Goal: Task Accomplishment & Management: Complete application form

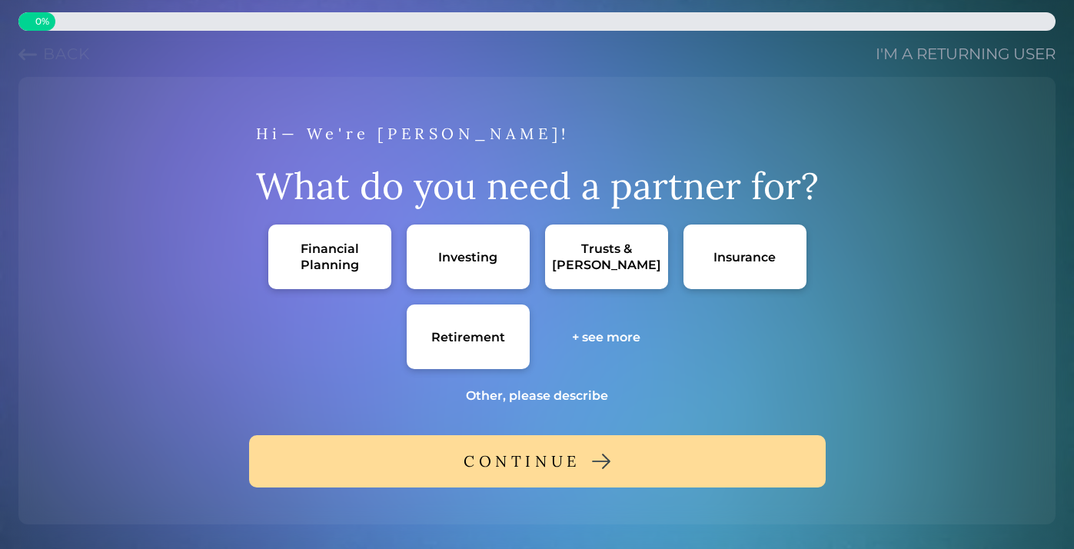
click at [328, 260] on div "Financial Planning" at bounding box center [330, 257] width 92 height 32
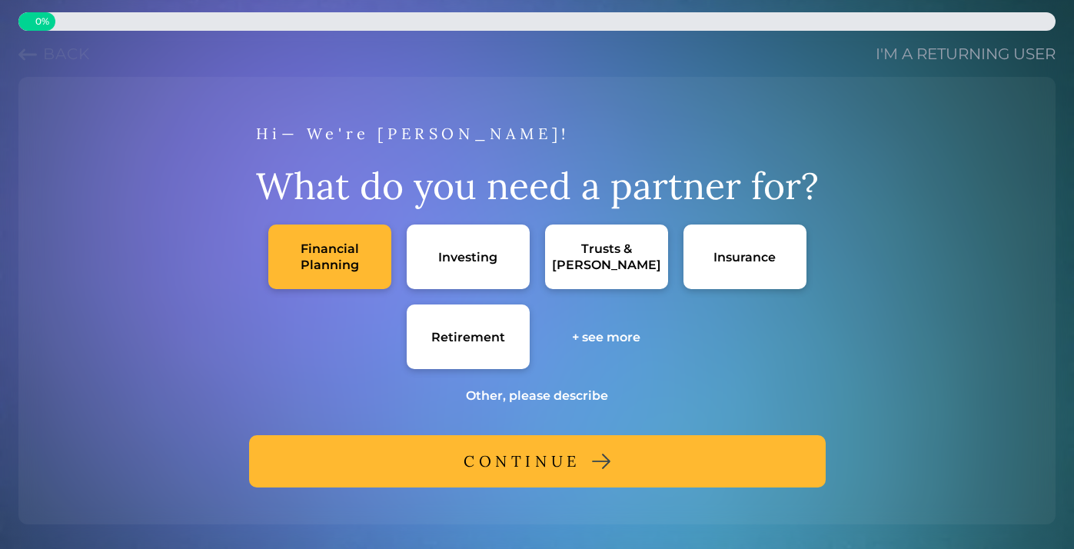
click at [417, 455] on button "CONTINUE" at bounding box center [537, 461] width 576 height 52
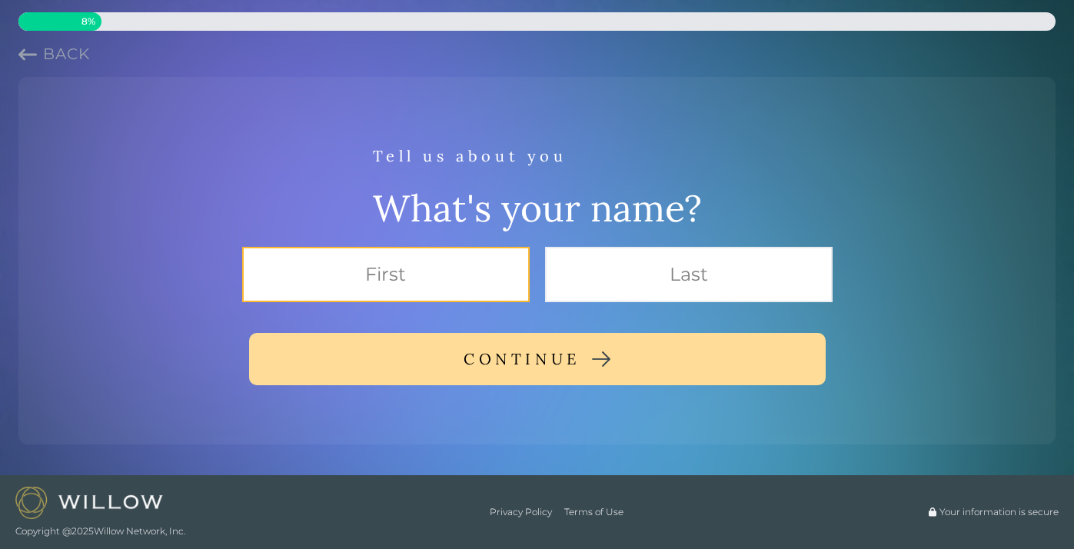
click at [414, 280] on input "text" at bounding box center [385, 274] width 287 height 55
type input "[PERSON_NAME]"
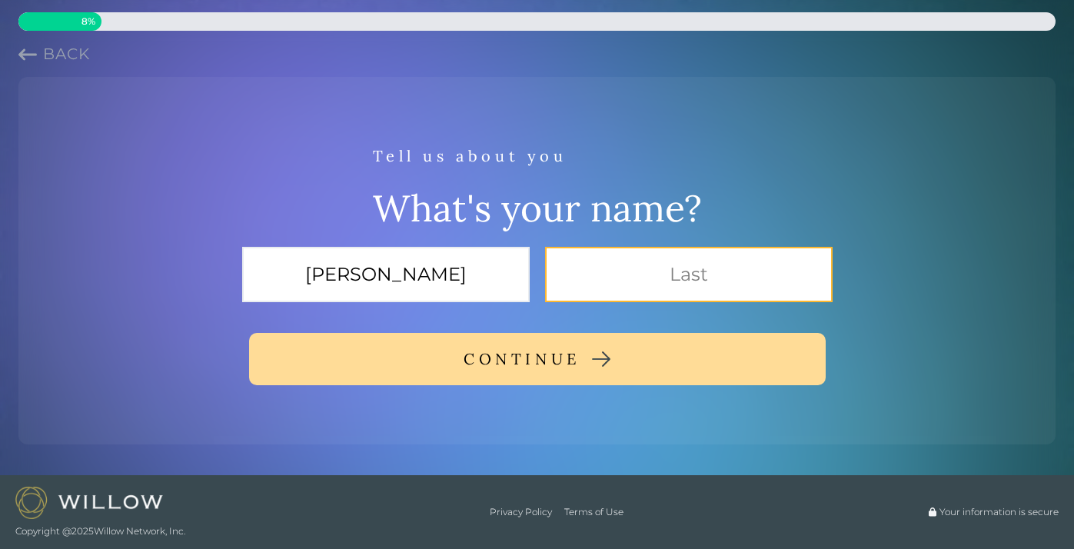
type input "Chelsen"
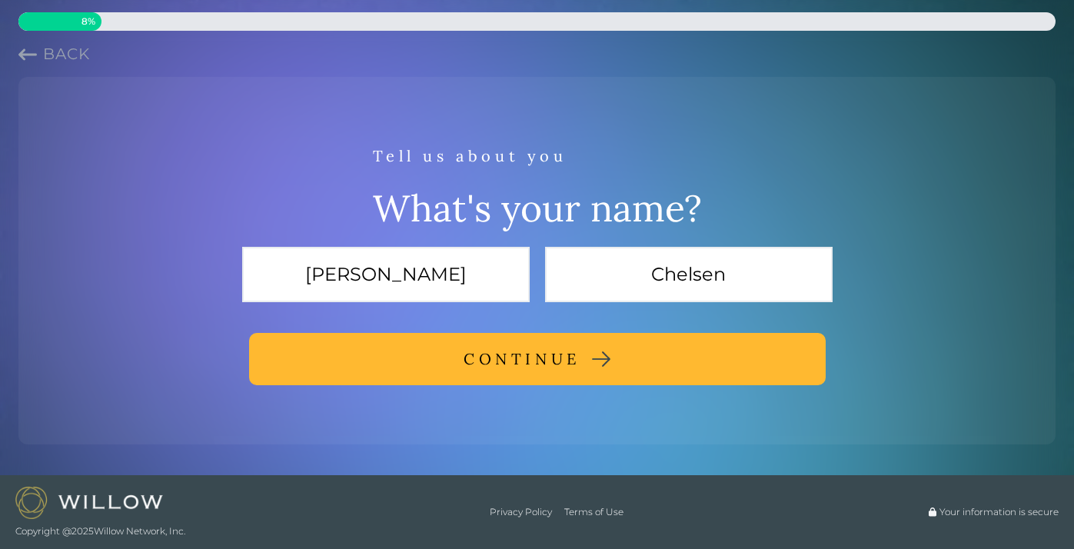
click at [450, 362] on button "CONTINUE" at bounding box center [537, 359] width 576 height 52
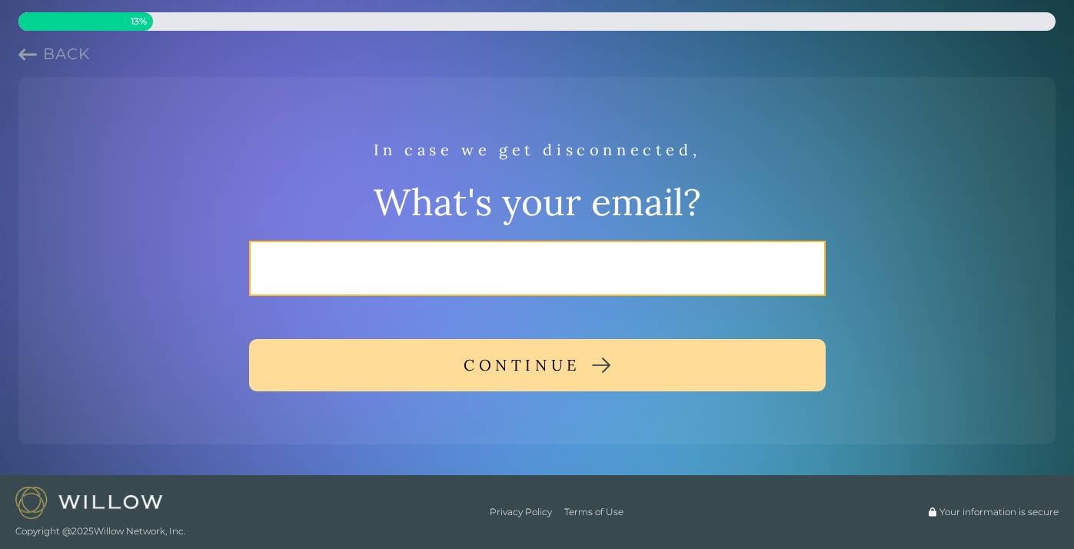
click at [451, 264] on input "email" at bounding box center [537, 268] width 576 height 55
type input "caitchelsen@gmail.com"
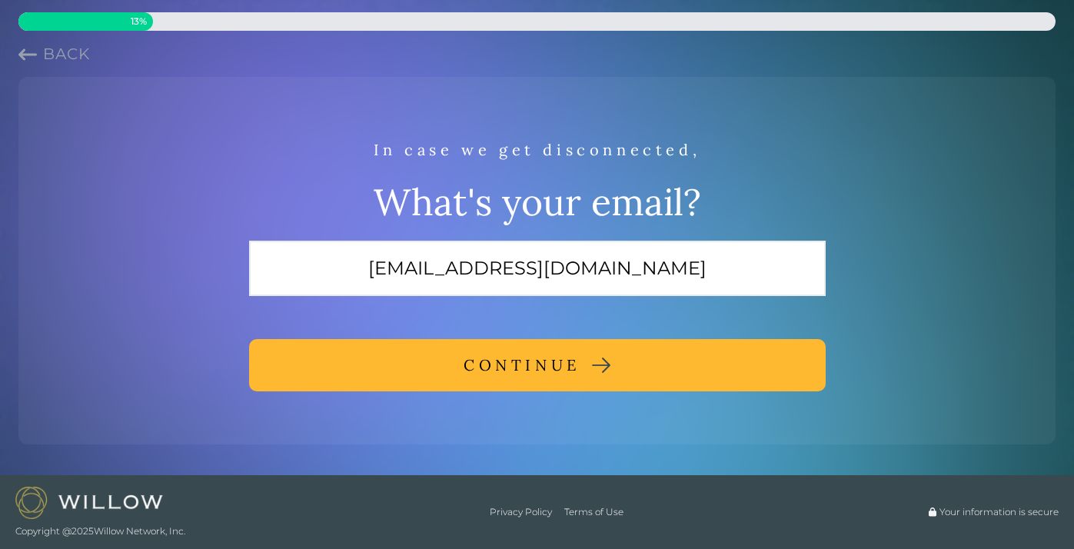
click at [441, 366] on button "CONTINUE" at bounding box center [537, 365] width 576 height 52
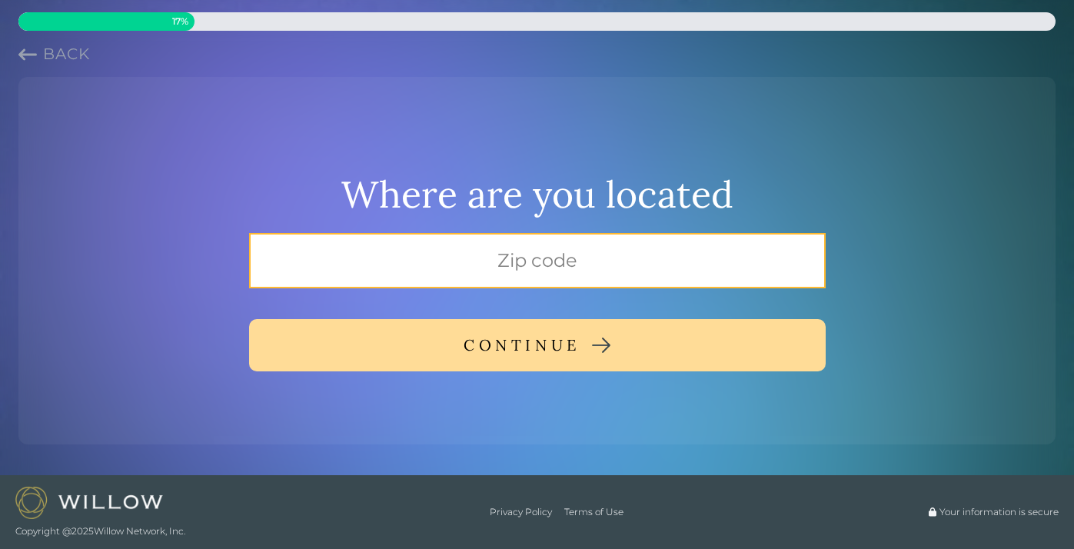
click at [443, 267] on input "text" at bounding box center [537, 260] width 576 height 55
type input "60647"
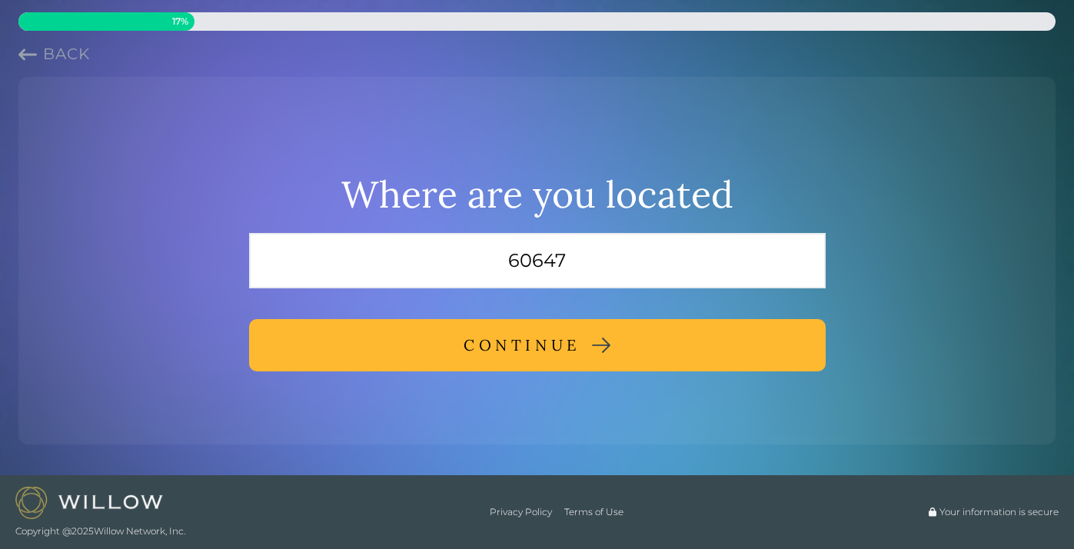
click at [473, 351] on div "CONTINUE" at bounding box center [521, 345] width 117 height 28
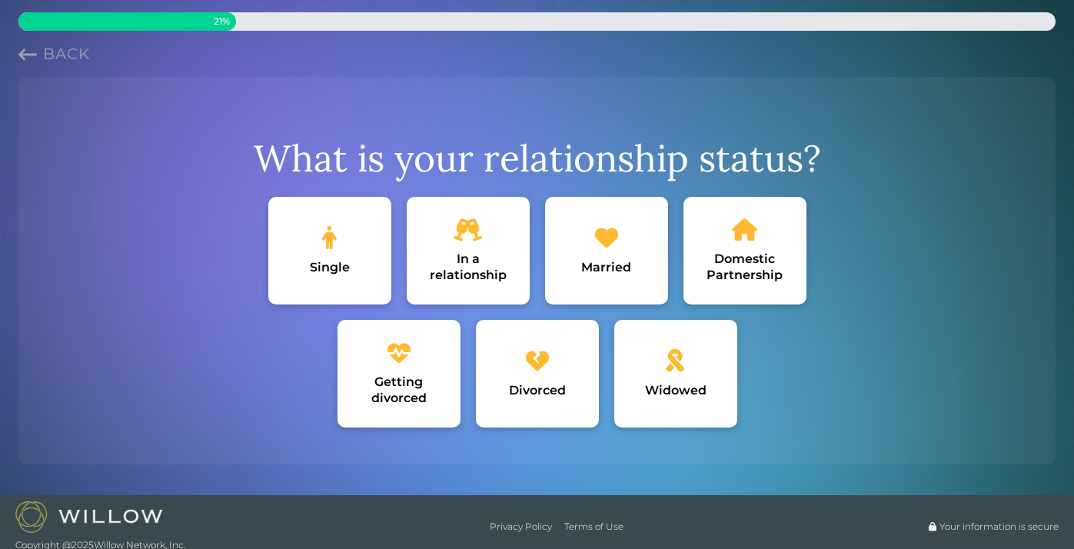
click at [472, 238] on icon at bounding box center [467, 229] width 29 height 23
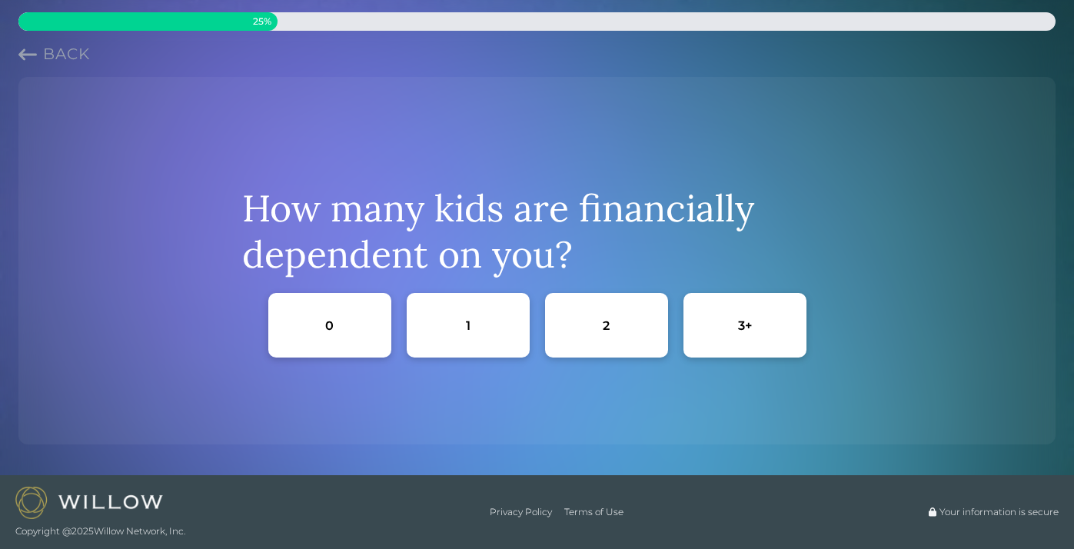
click at [363, 299] on div "0" at bounding box center [329, 325] width 123 height 65
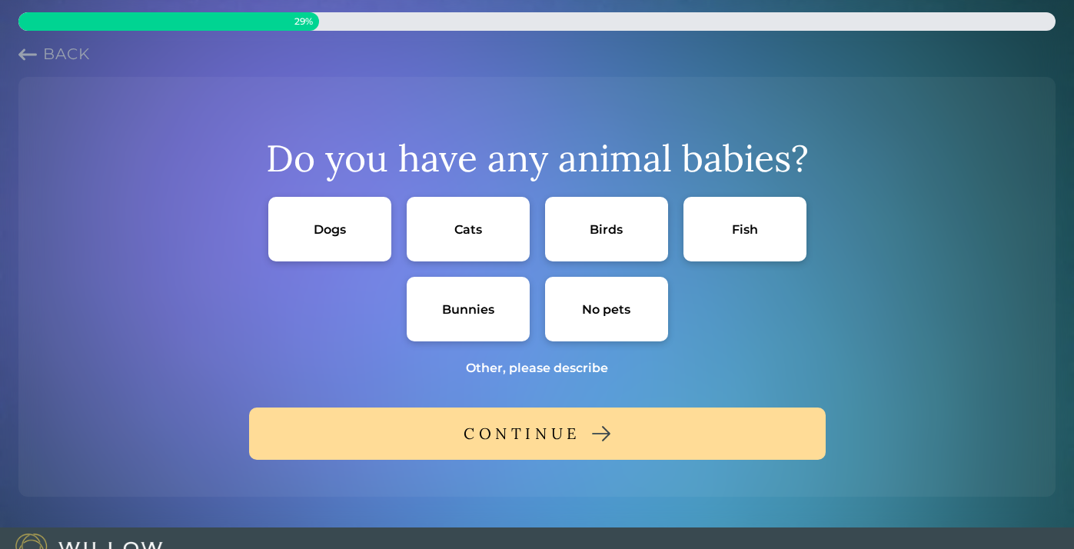
click at [582, 309] on div "No pets" at bounding box center [606, 309] width 48 height 16
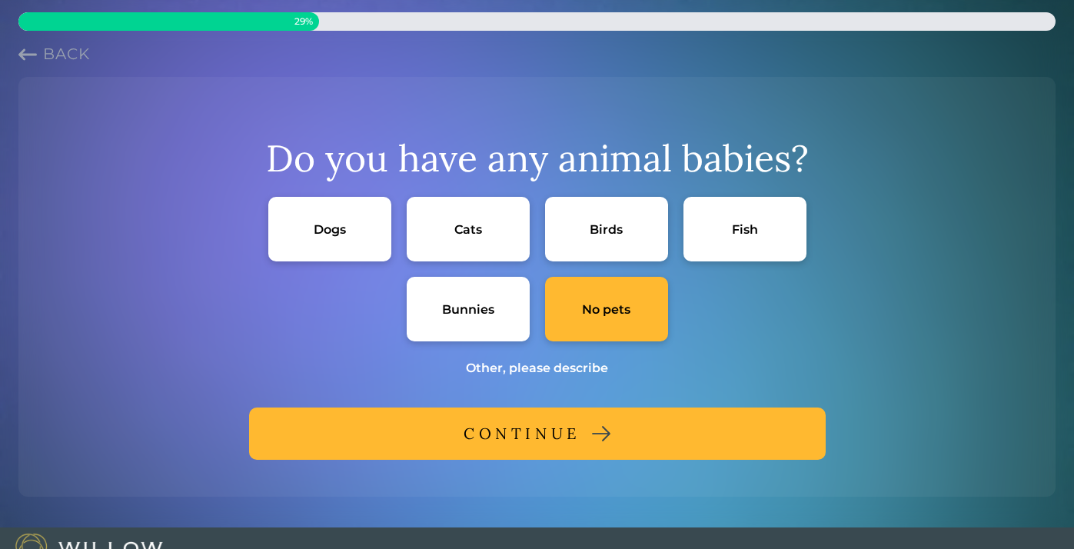
click at [567, 428] on div "CONTINUE" at bounding box center [521, 434] width 117 height 28
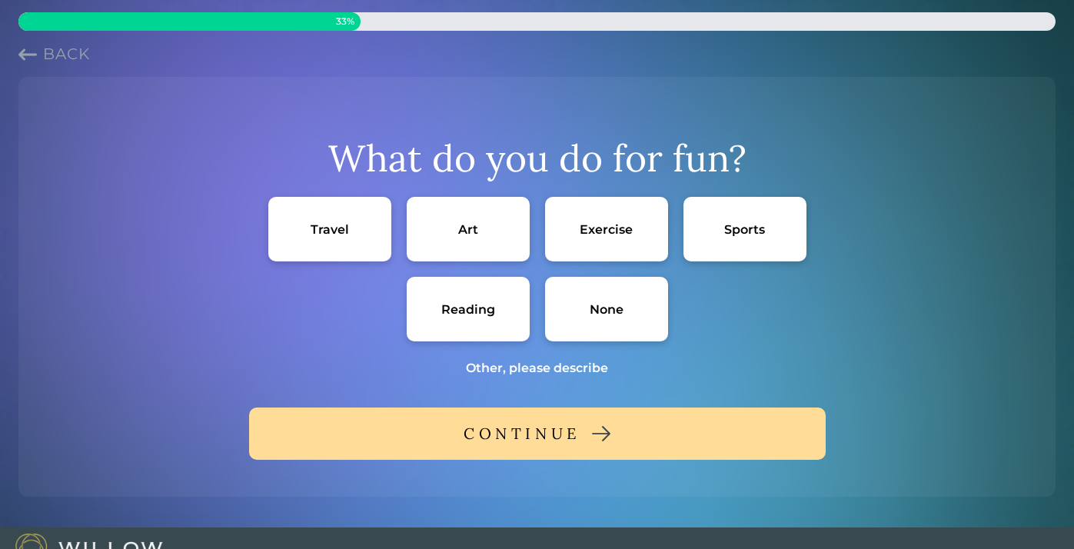
click at [327, 232] on div "Travel" at bounding box center [329, 229] width 38 height 16
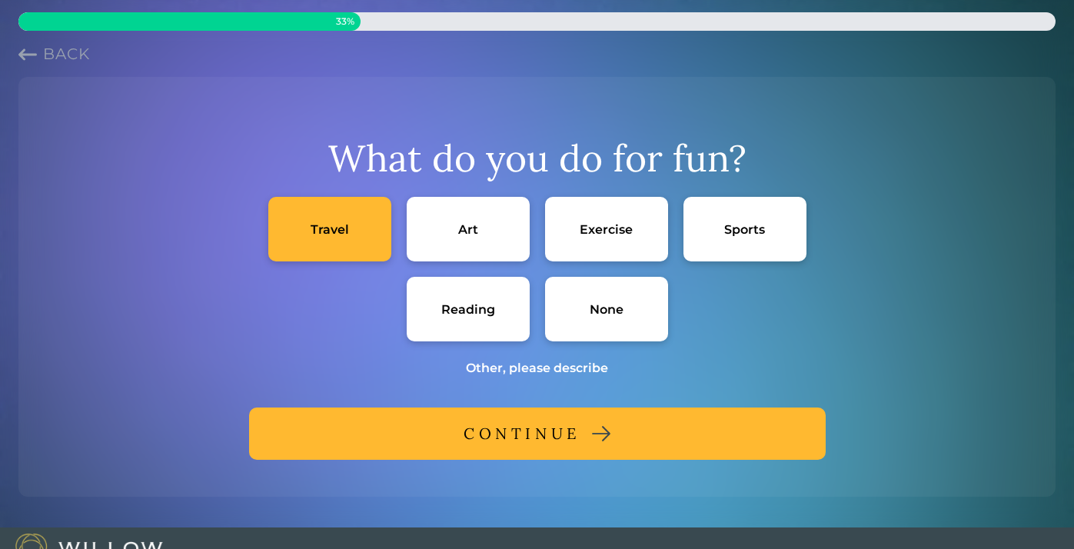
click at [452, 232] on div "Art" at bounding box center [468, 229] width 123 height 65
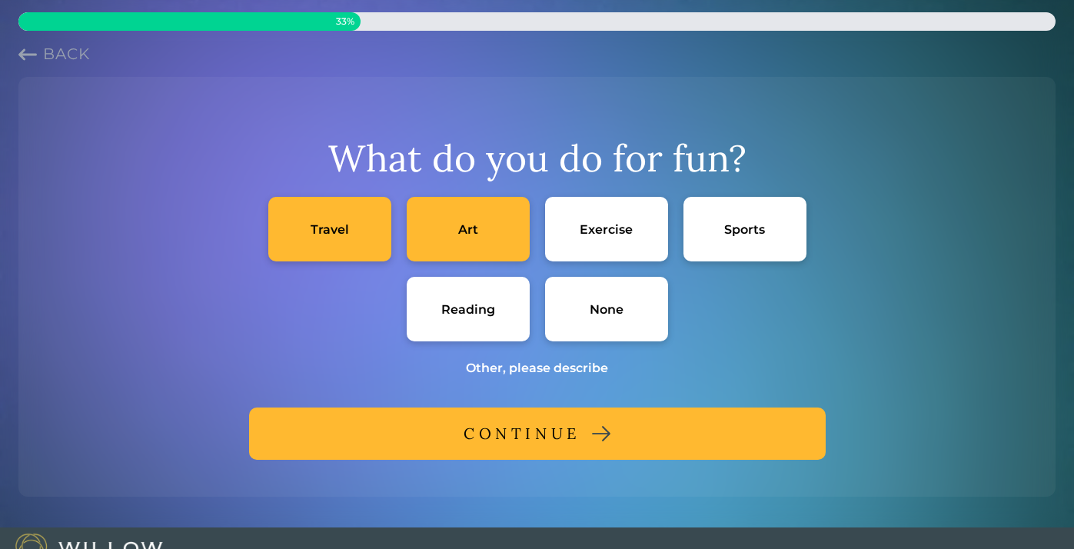
click at [608, 231] on div "Exercise" at bounding box center [605, 229] width 53 height 16
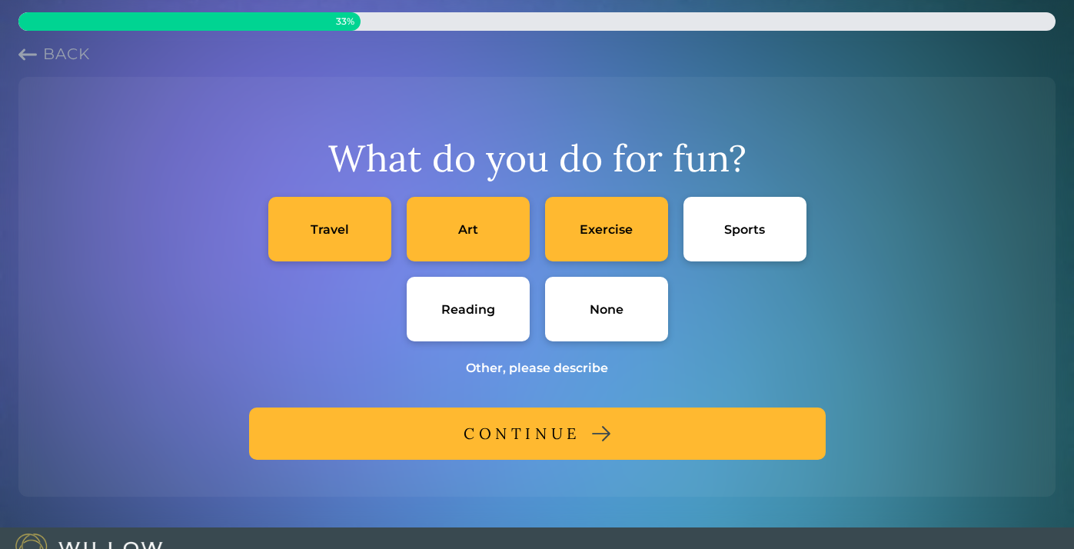
click at [473, 324] on div "Reading" at bounding box center [468, 309] width 123 height 65
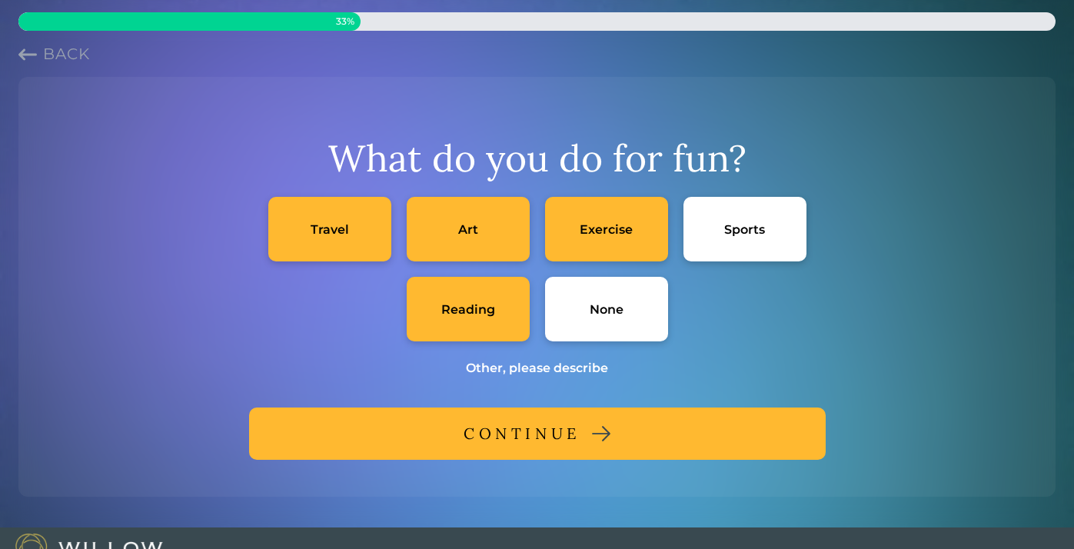
click at [519, 439] on div "CONTINUE" at bounding box center [521, 434] width 117 height 28
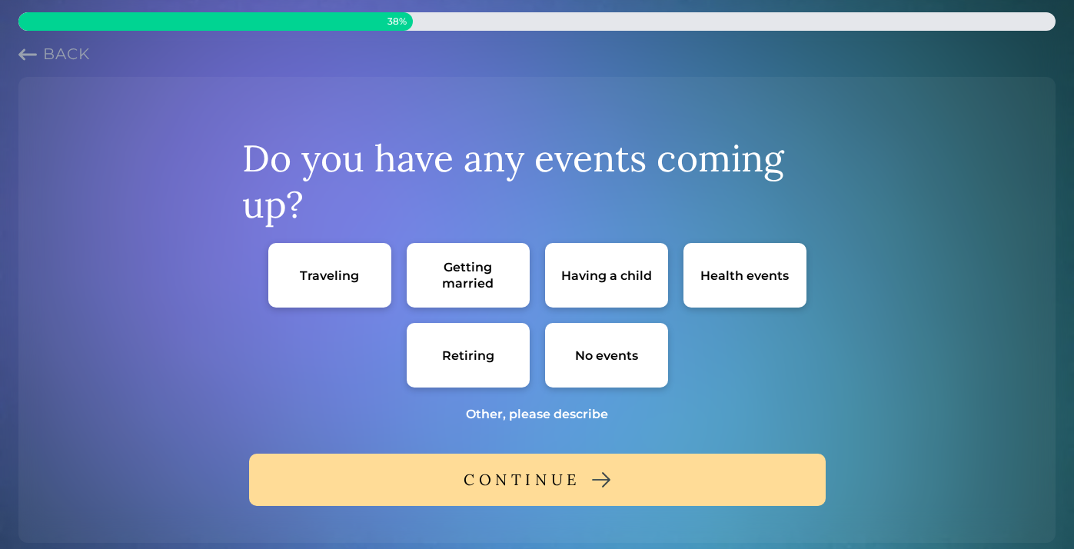
click at [524, 416] on div "Other, please describe" at bounding box center [537, 414] width 142 height 16
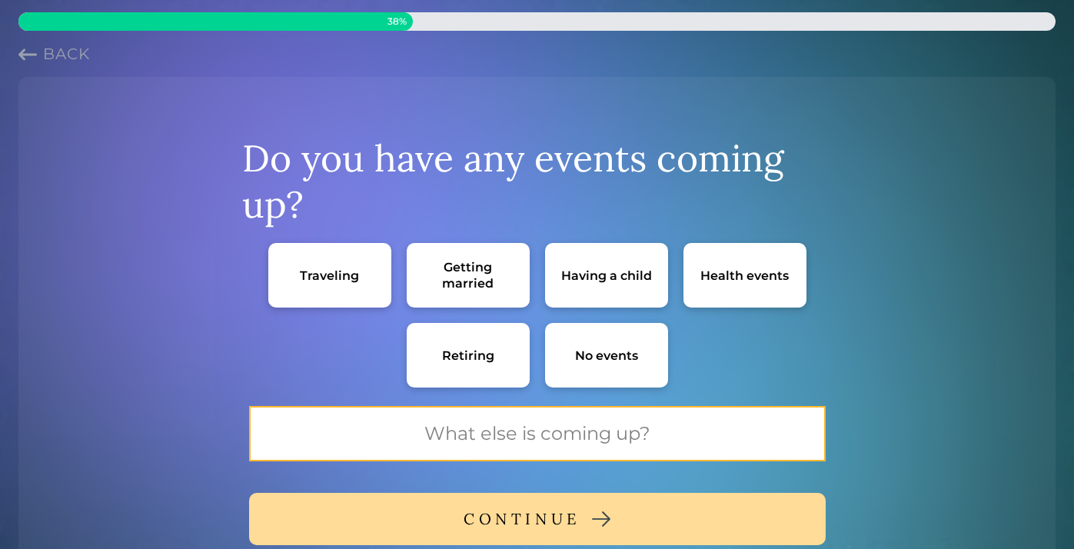
click at [524, 416] on input "text" at bounding box center [537, 433] width 576 height 55
type input "G"
type input "Finishing grad school"
click at [722, 337] on div "Traveling Getting married Having a child Health events Retiring No events" at bounding box center [537, 315] width 538 height 144
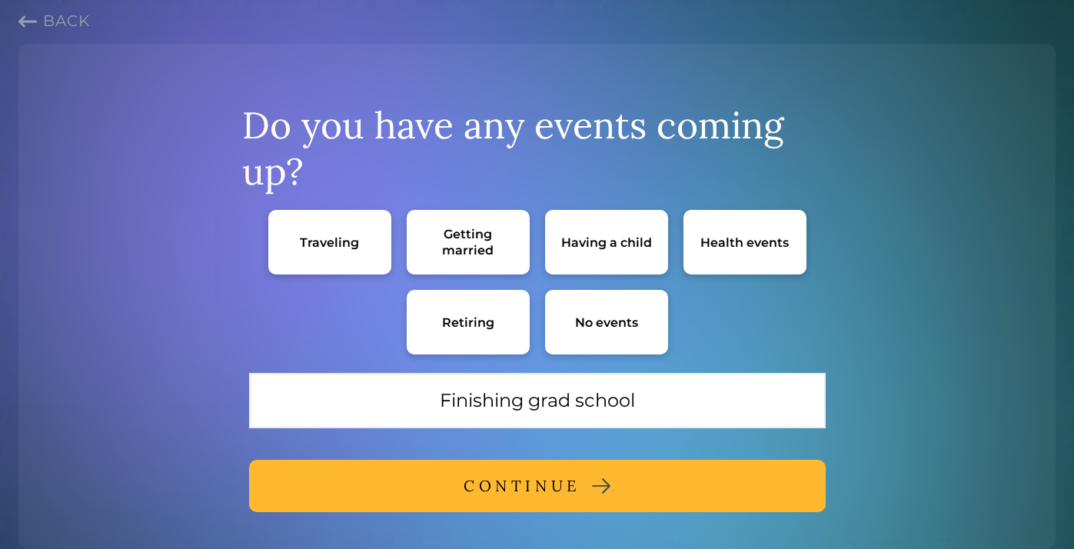
scroll to position [34, 0]
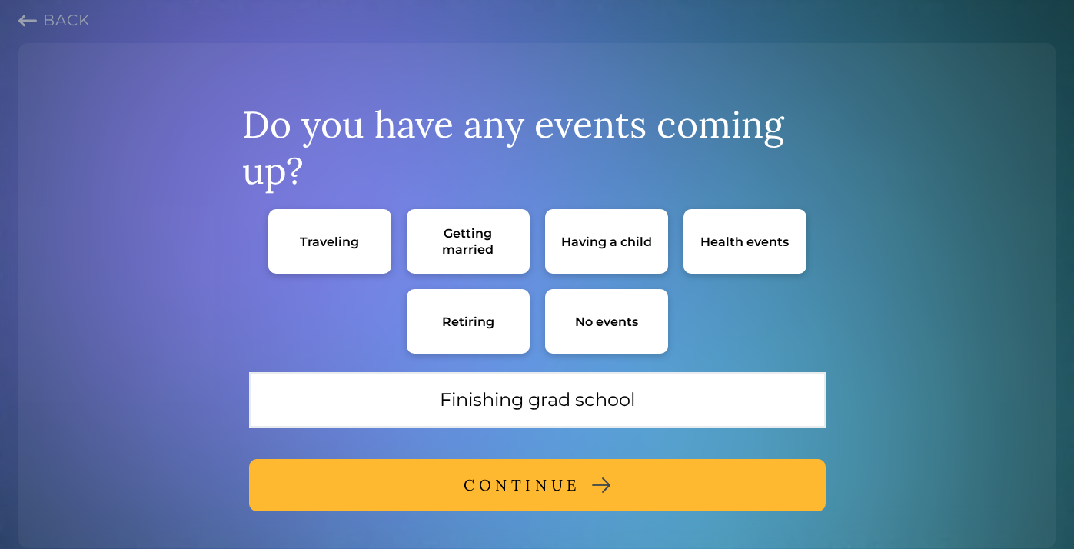
click at [588, 467] on button "CONTINUE" at bounding box center [537, 485] width 576 height 52
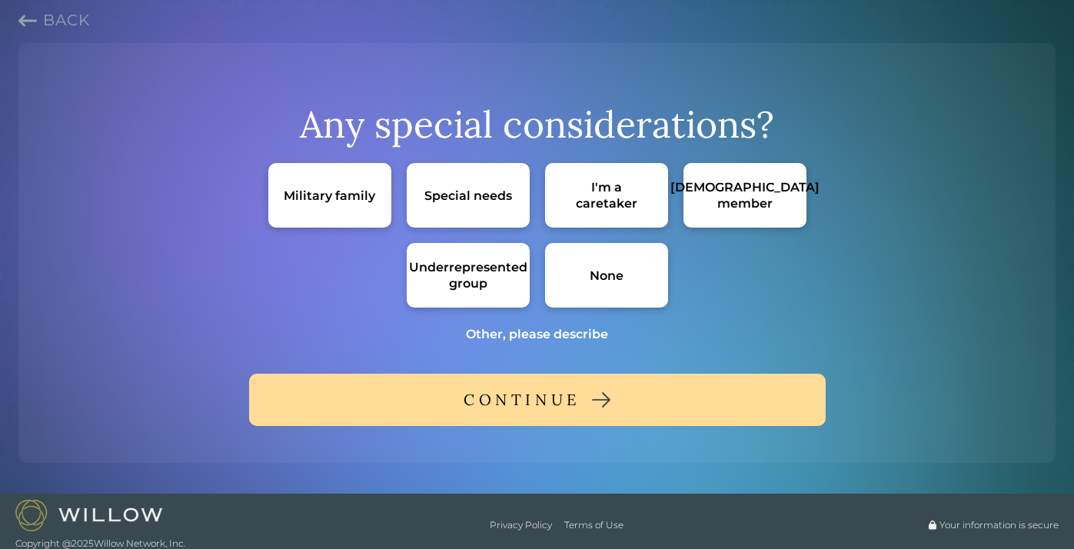
click at [583, 293] on div "None" at bounding box center [606, 275] width 123 height 65
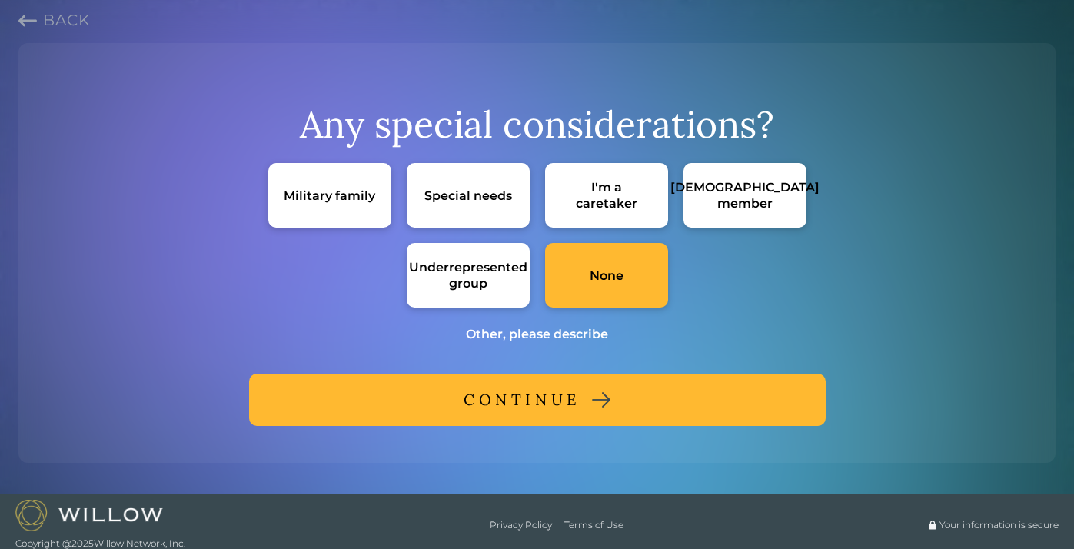
click at [533, 390] on div "CONTINUE" at bounding box center [521, 400] width 117 height 28
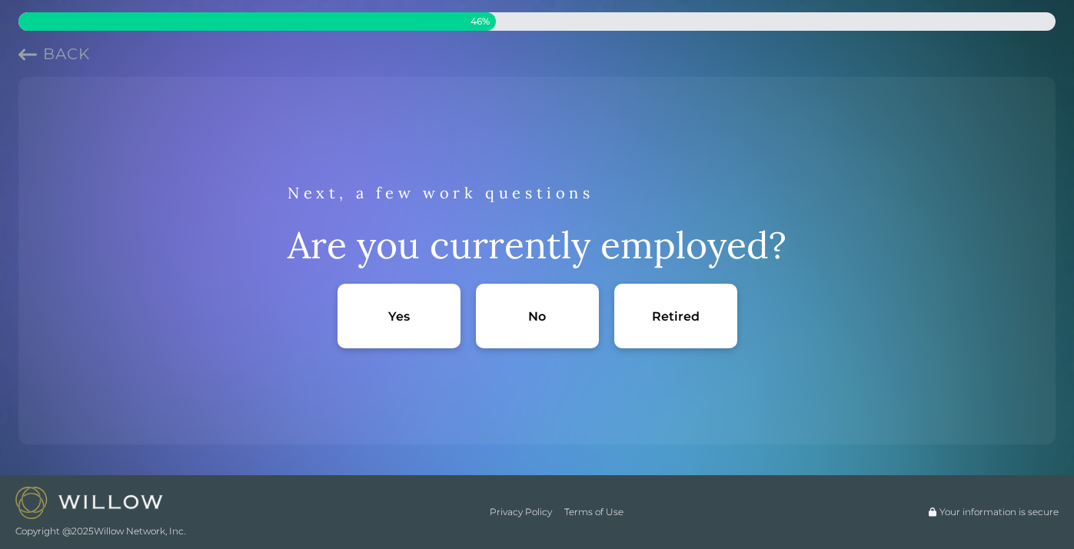
scroll to position [0, 0]
click at [391, 330] on div "Yes" at bounding box center [398, 316] width 123 height 65
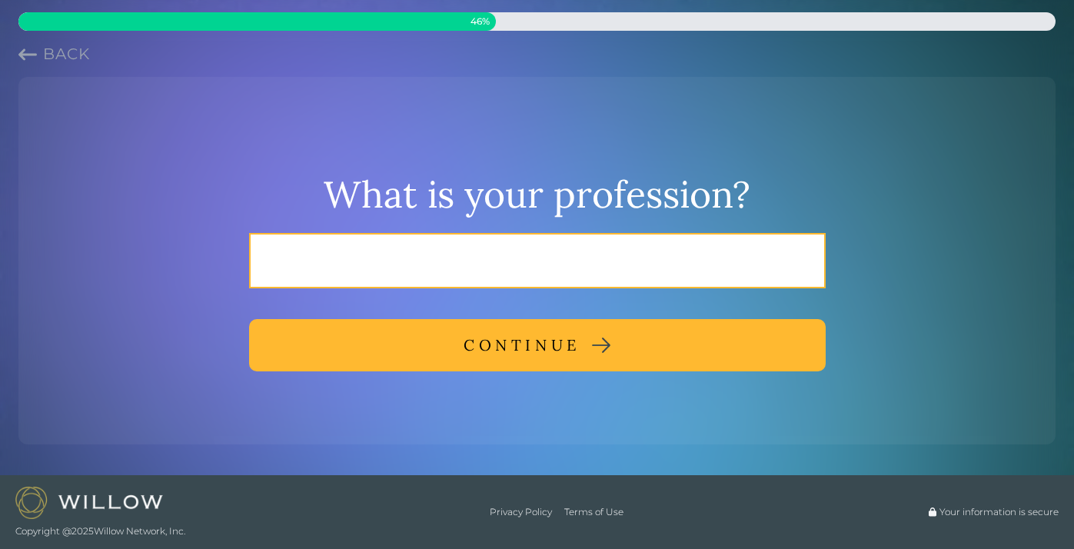
click at [447, 260] on input "text" at bounding box center [537, 260] width 576 height 55
type input "Floral Designer"
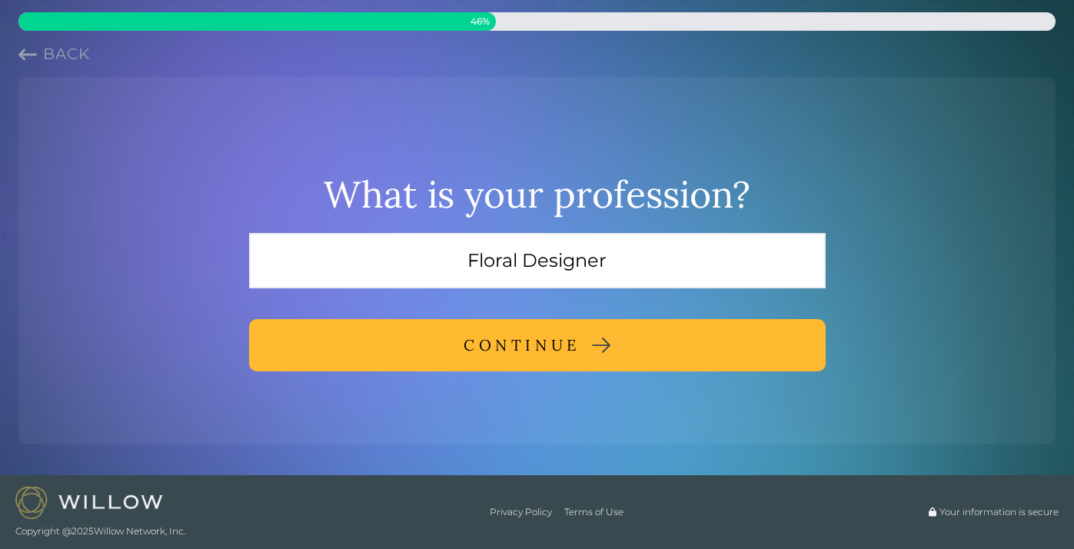
click at [487, 338] on div "CONTINUE" at bounding box center [521, 345] width 117 height 28
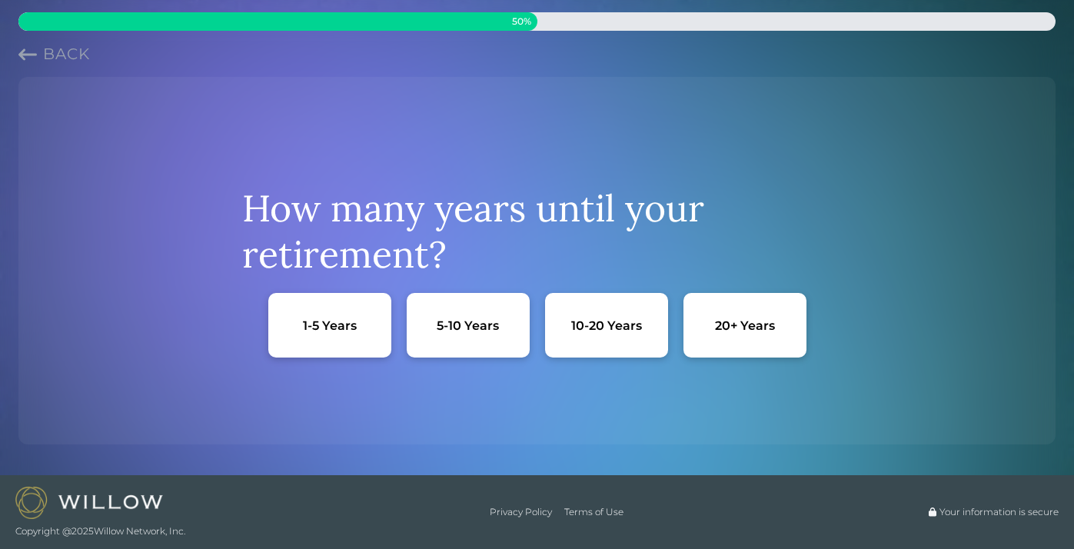
click at [739, 326] on div "20+ Years" at bounding box center [745, 325] width 60 height 16
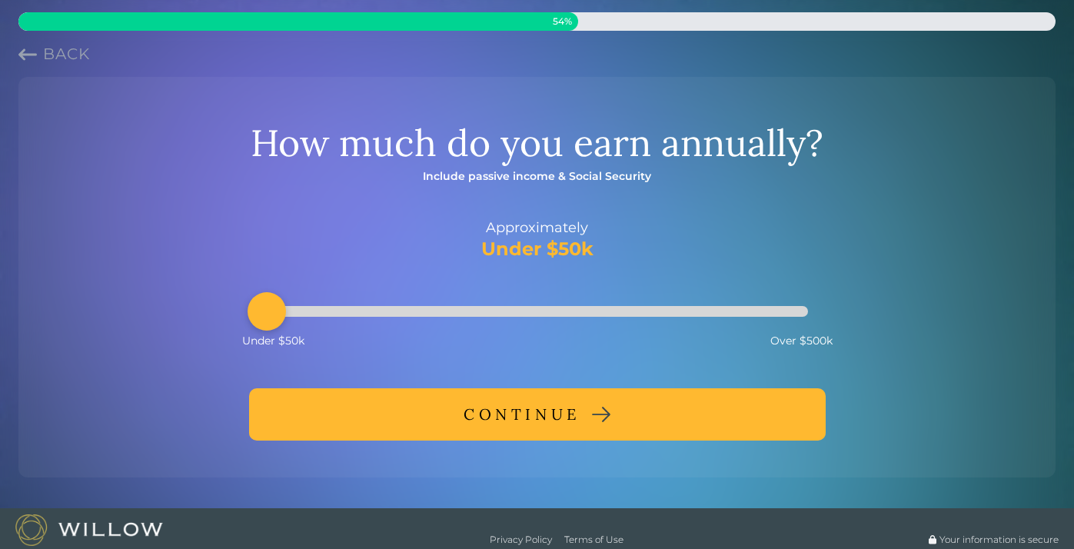
drag, startPoint x: 390, startPoint y: 314, endPoint x: 270, endPoint y: 317, distance: 119.9
click at [270, 317] on div "Accessibility label" at bounding box center [266, 311] width 38 height 38
drag, startPoint x: 270, startPoint y: 317, endPoint x: 257, endPoint y: 317, distance: 12.3
click at [257, 317] on div "Accessibility label" at bounding box center [266, 311] width 38 height 38
click at [505, 426] on div "CONTINUE" at bounding box center [521, 414] width 117 height 28
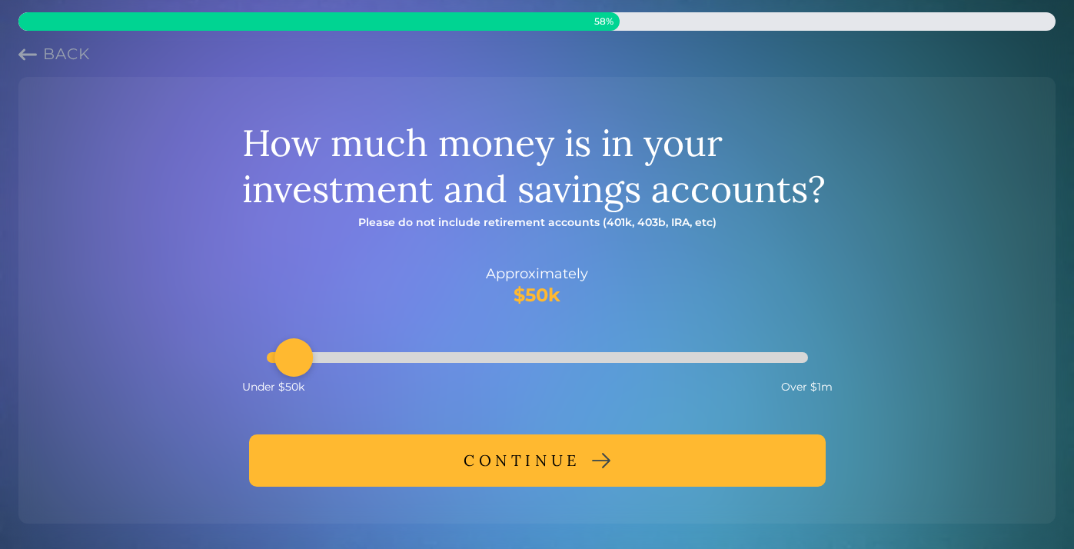
drag, startPoint x: 322, startPoint y: 351, endPoint x: 287, endPoint y: 351, distance: 35.4
click at [287, 351] on div "Accessibility label" at bounding box center [293, 357] width 38 height 38
drag, startPoint x: 288, startPoint y: 359, endPoint x: 263, endPoint y: 359, distance: 25.4
click at [263, 359] on div "Accessibility label" at bounding box center [266, 357] width 38 height 38
click at [536, 459] on div "CONTINUE" at bounding box center [521, 460] width 117 height 28
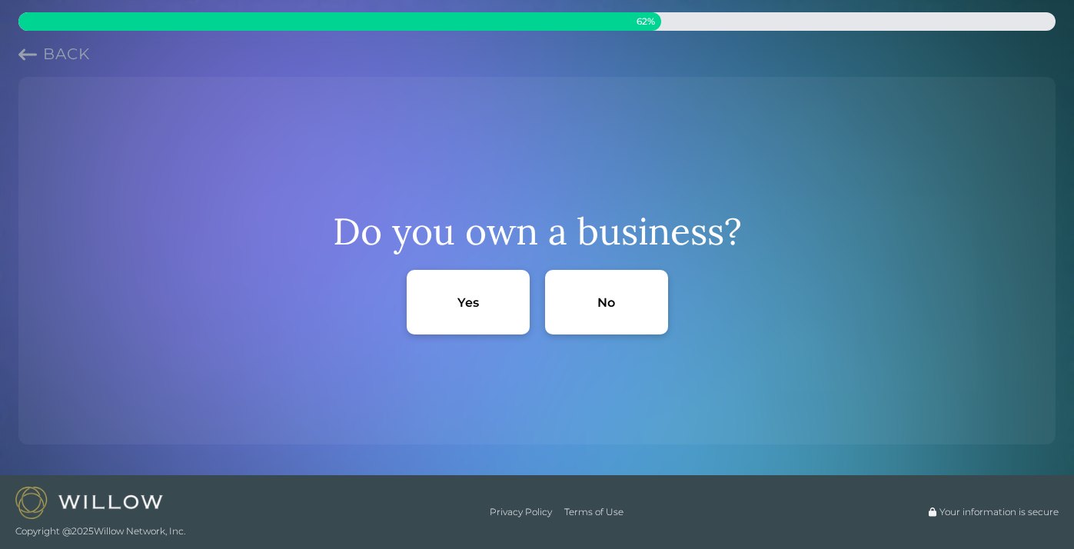
click at [623, 309] on div "No" at bounding box center [606, 302] width 123 height 65
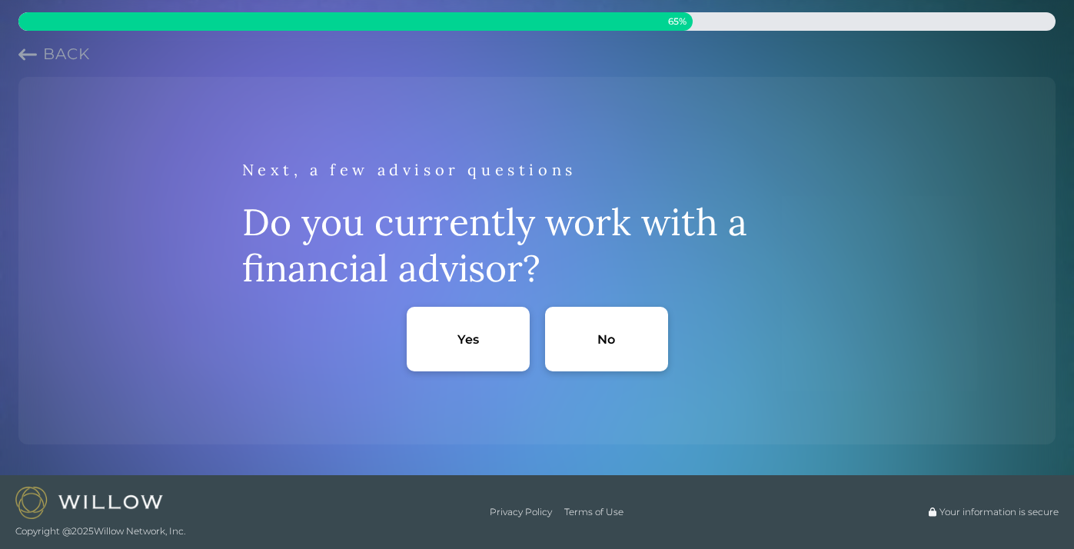
click at [616, 336] on div "No" at bounding box center [606, 339] width 123 height 65
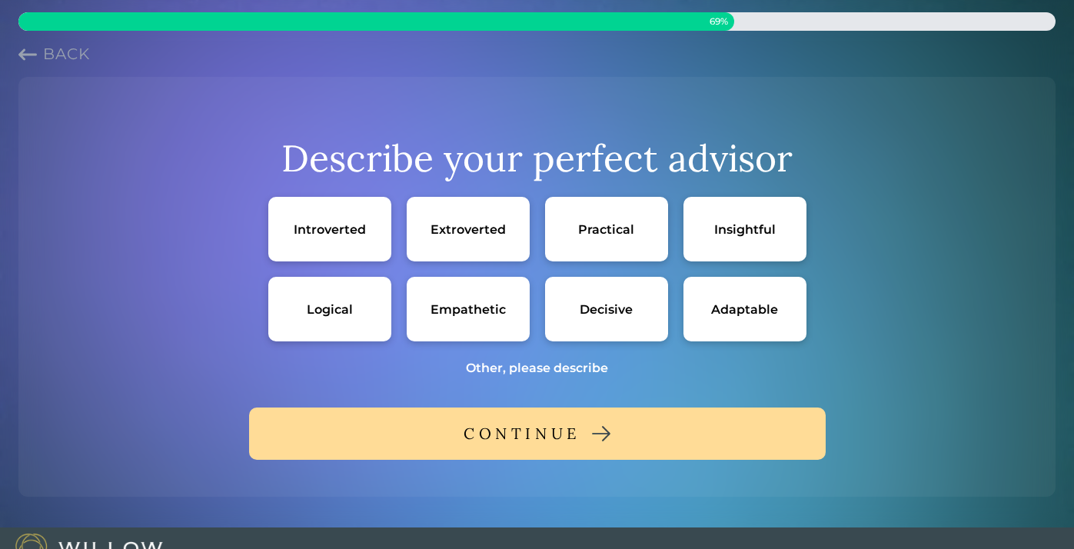
click at [717, 240] on div "Insightful" at bounding box center [744, 229] width 123 height 65
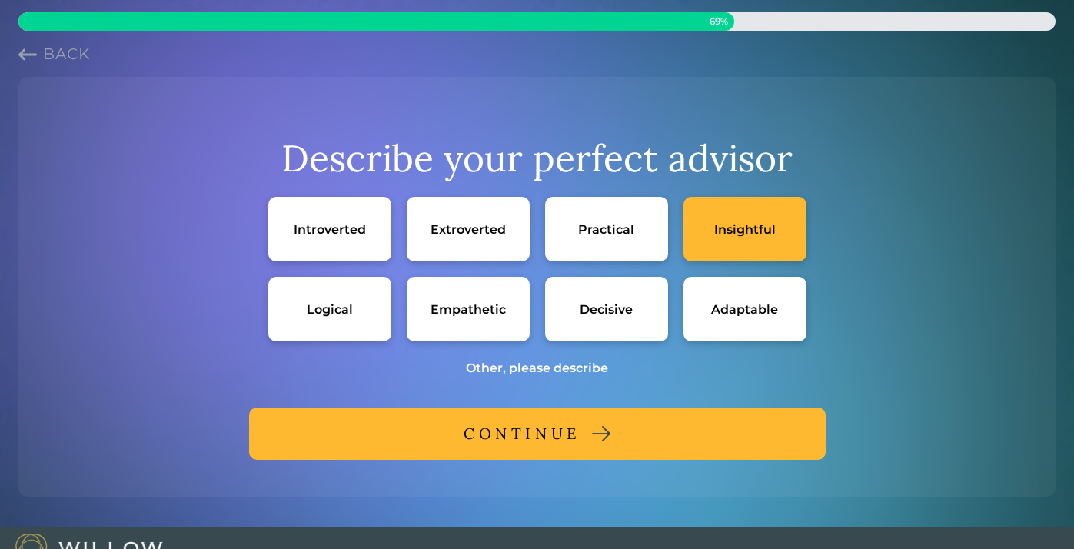
click at [629, 236] on div "Practical" at bounding box center [606, 229] width 56 height 16
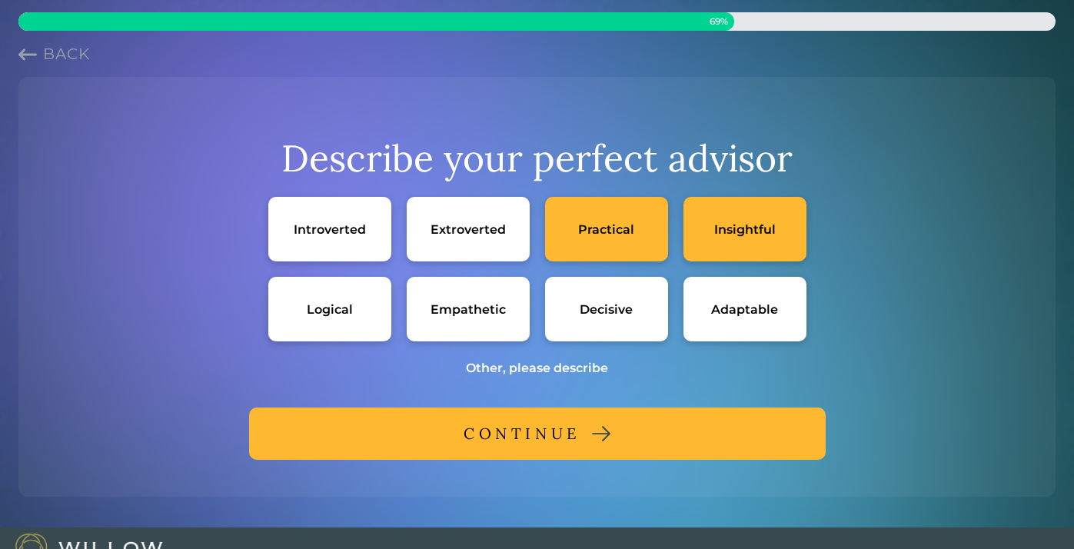
click at [479, 320] on div "Empathetic" at bounding box center [468, 309] width 123 height 65
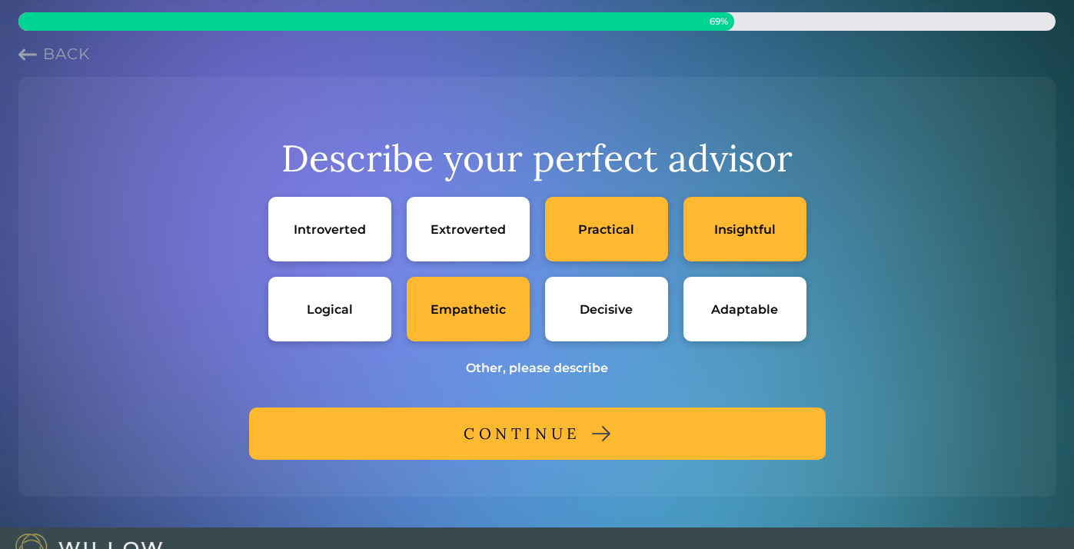
click at [479, 320] on div "Empathetic" at bounding box center [468, 309] width 123 height 65
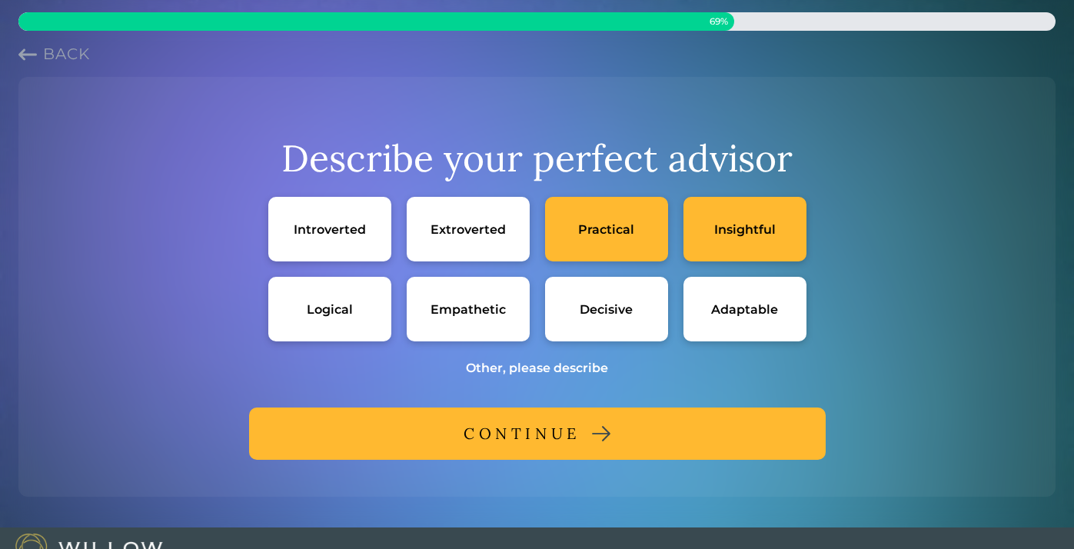
click at [531, 433] on div "CONTINUE" at bounding box center [521, 434] width 117 height 28
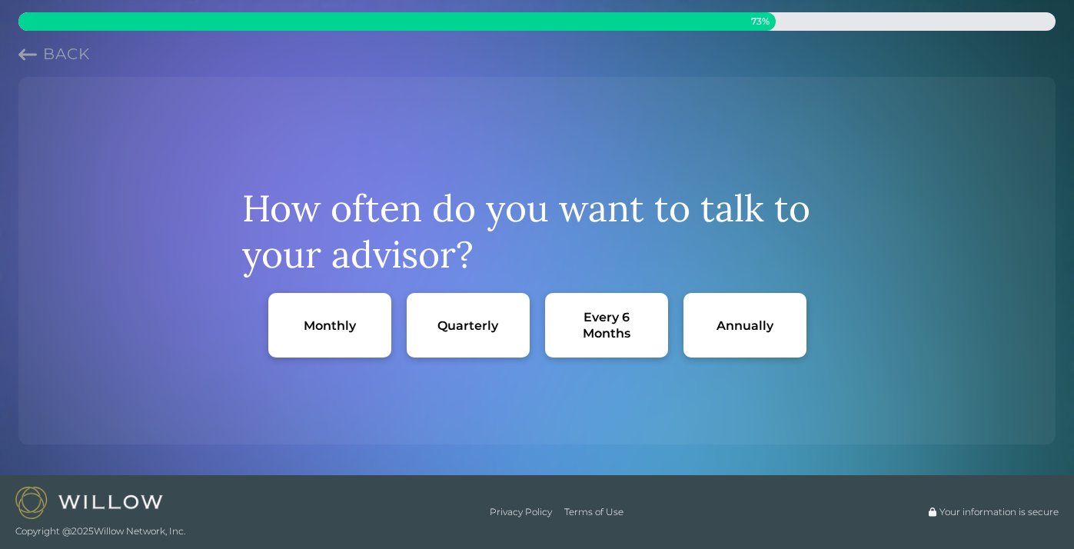
click at [496, 345] on div "Quarterly" at bounding box center [468, 325] width 123 height 65
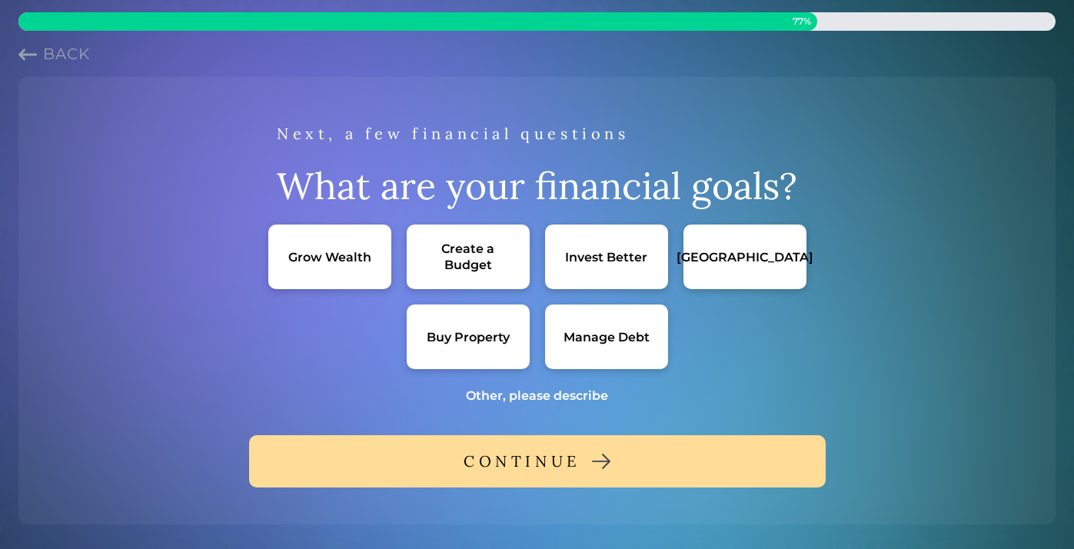
click at [477, 261] on div "Create a Budget" at bounding box center [468, 257] width 92 height 32
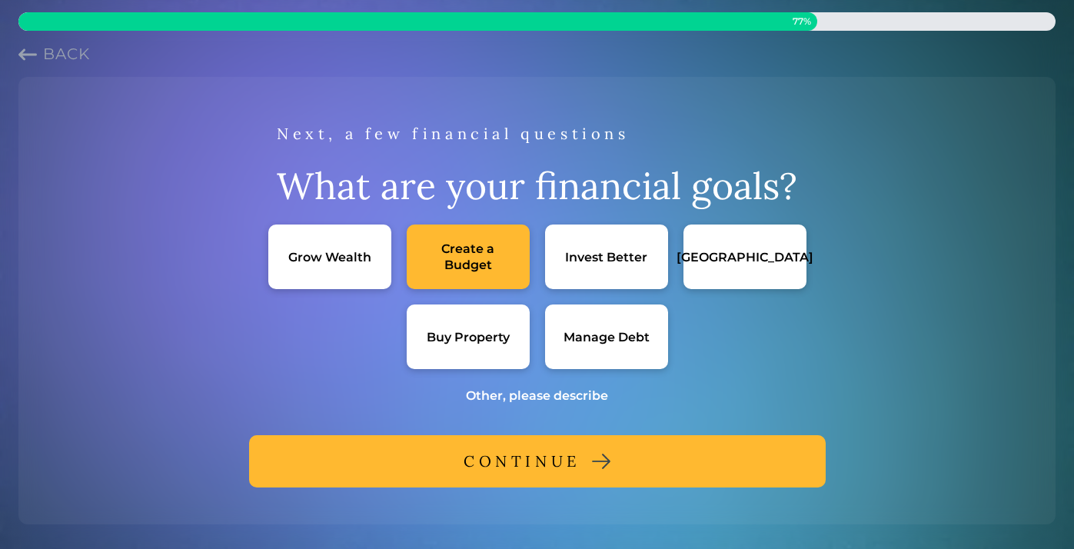
click at [589, 326] on div "Manage Debt" at bounding box center [606, 336] width 123 height 65
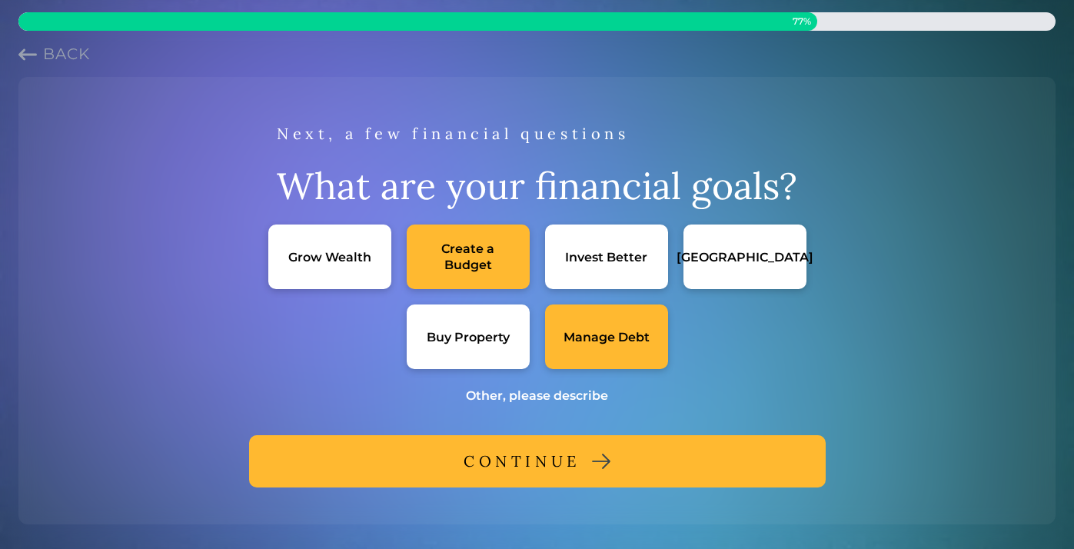
click at [589, 466] on button "CONTINUE" at bounding box center [537, 461] width 576 height 52
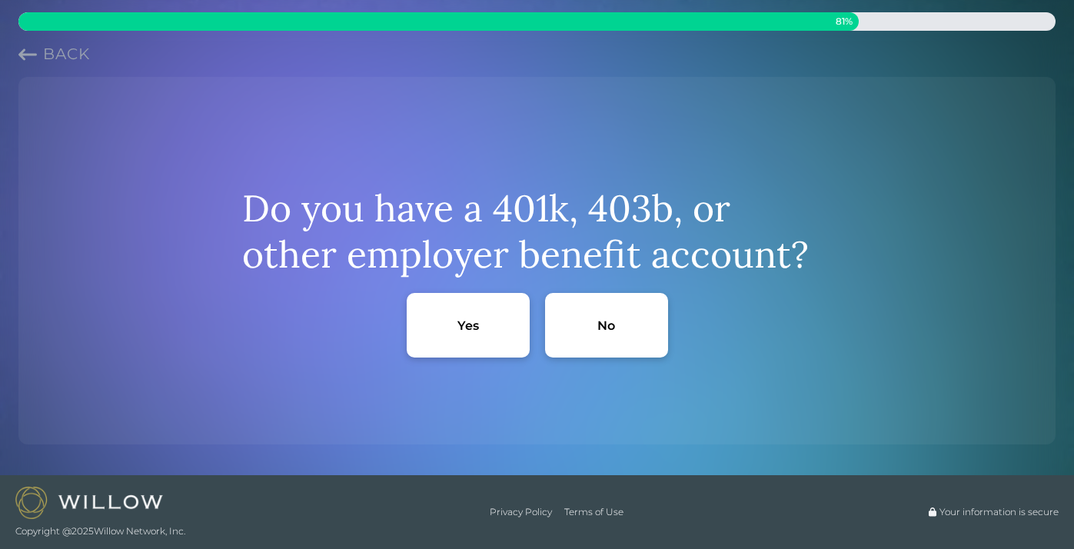
click at [611, 310] on div "No" at bounding box center [606, 325] width 123 height 65
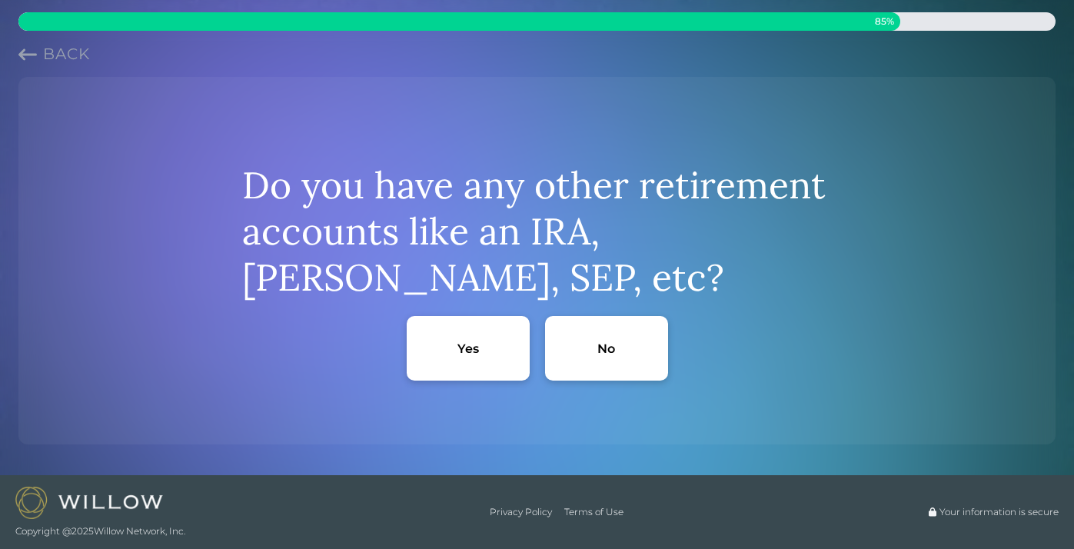
click at [601, 333] on div "No" at bounding box center [606, 348] width 123 height 65
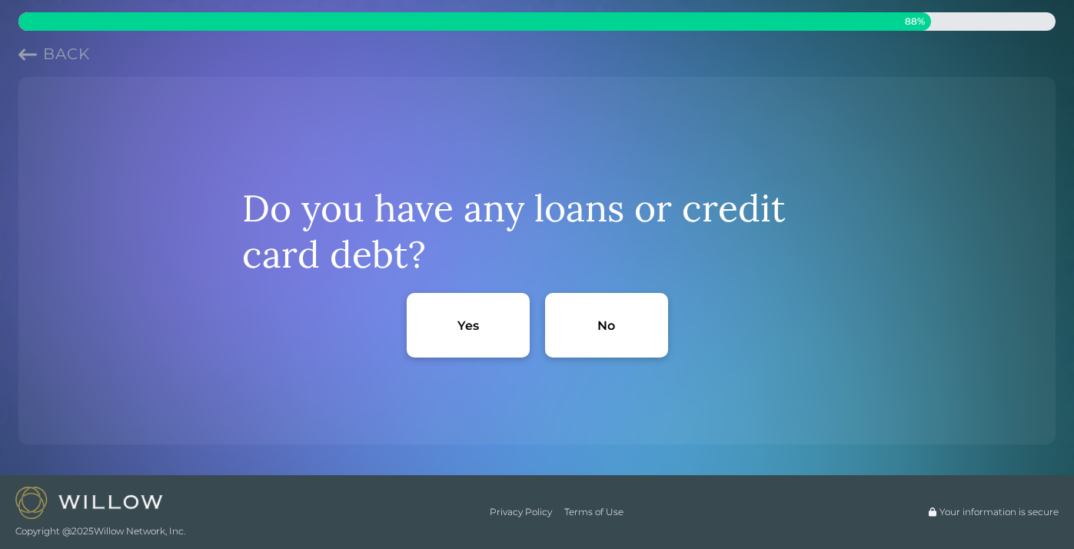
click at [475, 334] on div "Yes" at bounding box center [468, 325] width 123 height 65
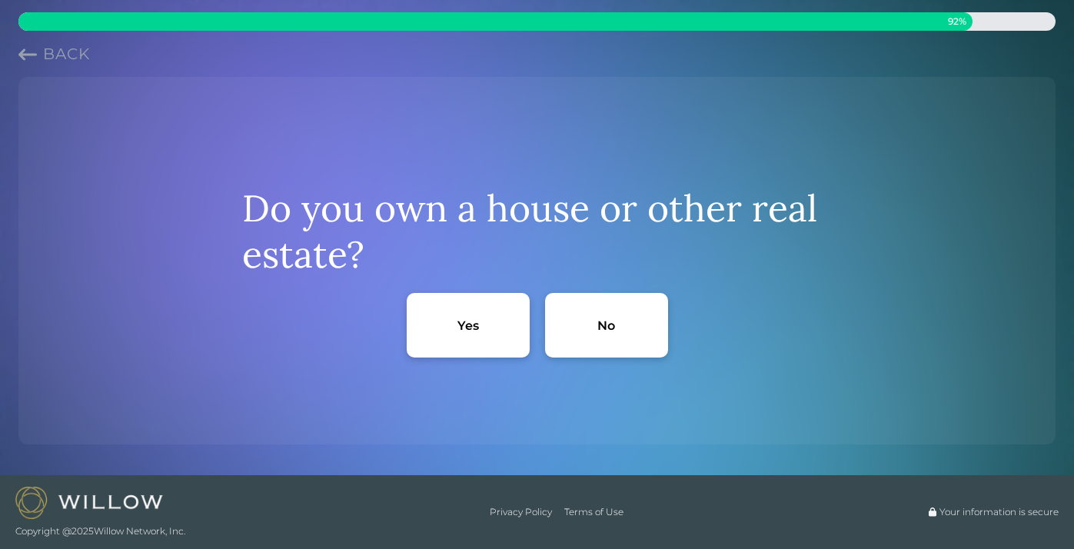
click at [602, 335] on div "No" at bounding box center [606, 325] width 123 height 65
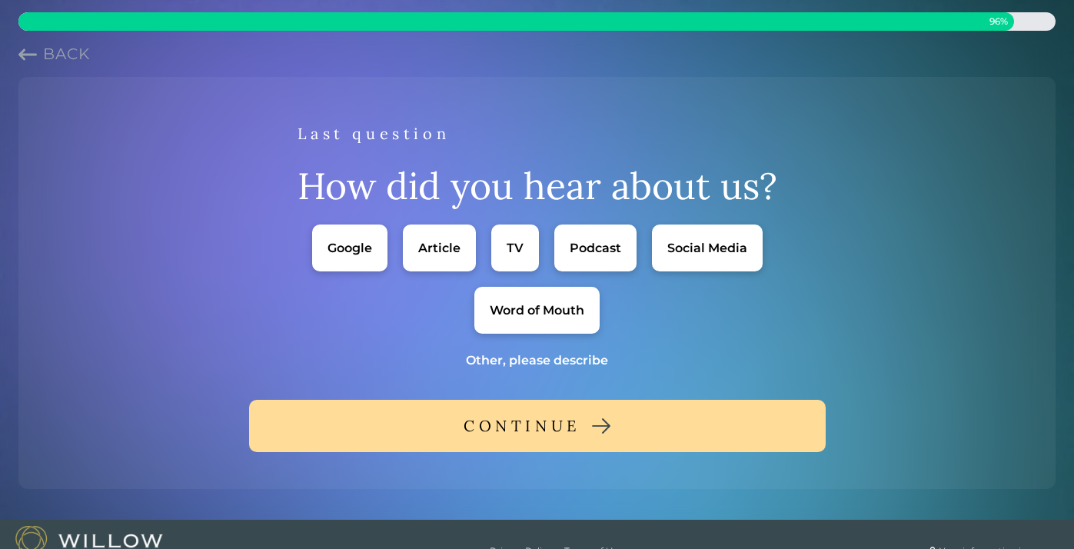
click at [345, 237] on div "Google" at bounding box center [349, 247] width 75 height 47
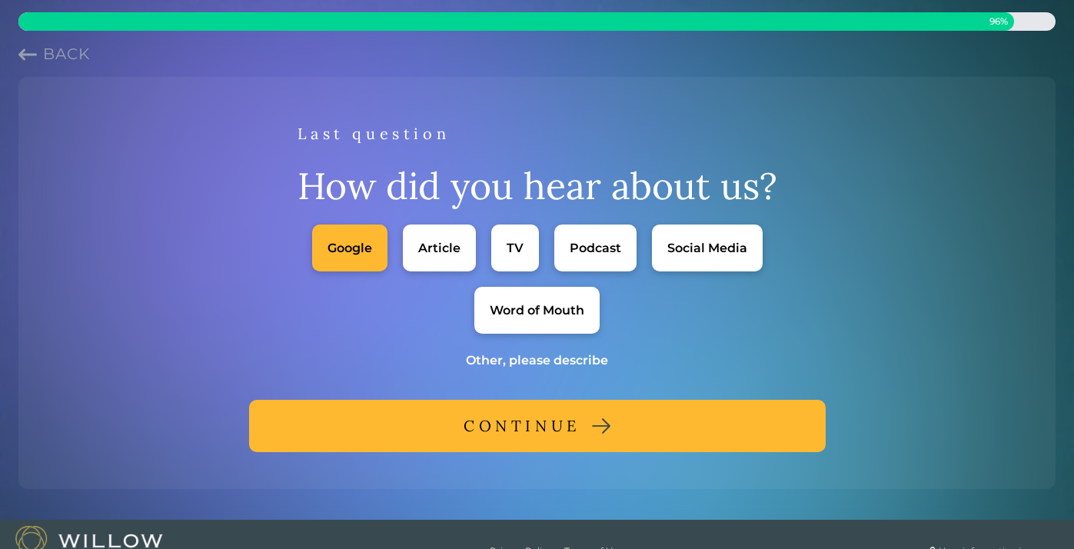
click at [453, 434] on button "CONTINUE" at bounding box center [537, 426] width 576 height 52
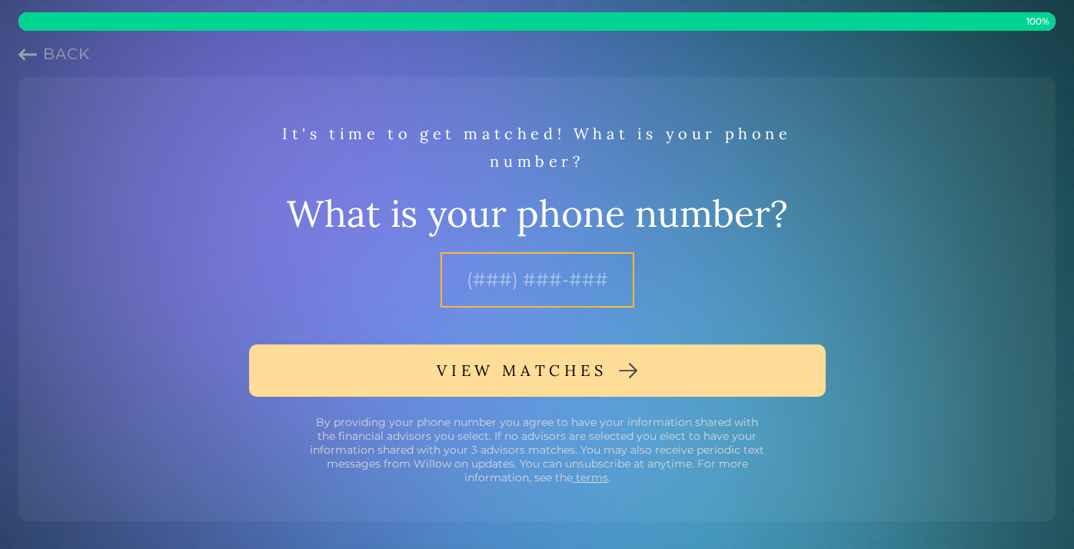
click at [539, 293] on input "text" at bounding box center [537, 279] width 194 height 55
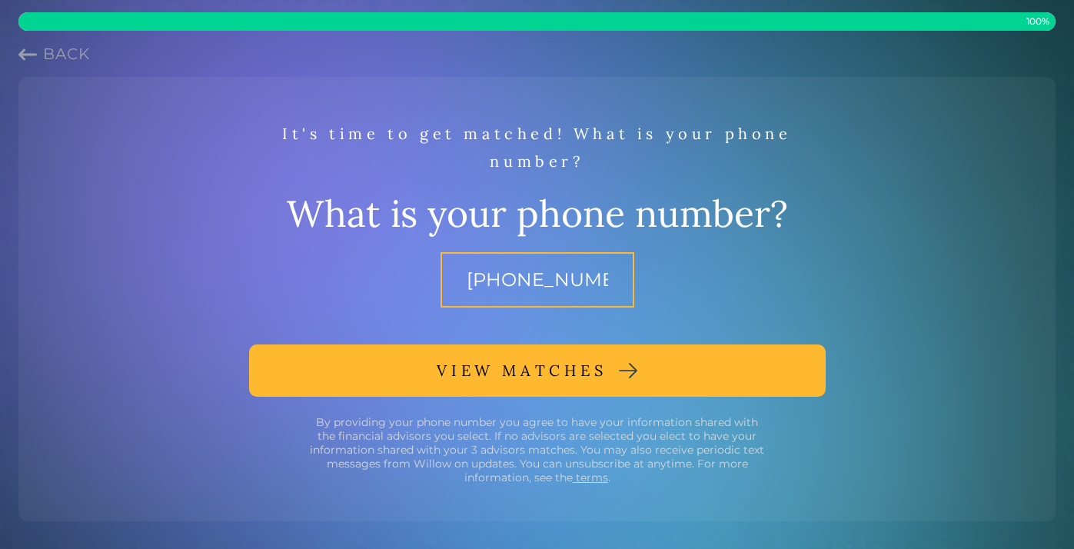
type input "(630) 465-3212"
click at [567, 380] on div "VIEW MATCHES" at bounding box center [521, 371] width 170 height 28
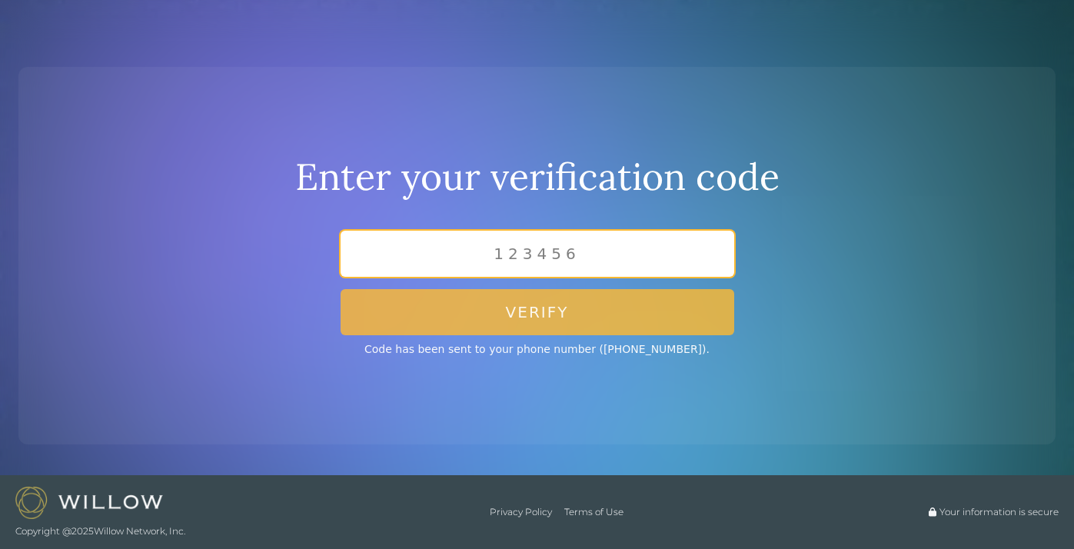
click at [546, 271] on input "text" at bounding box center [536, 254] width 393 height 46
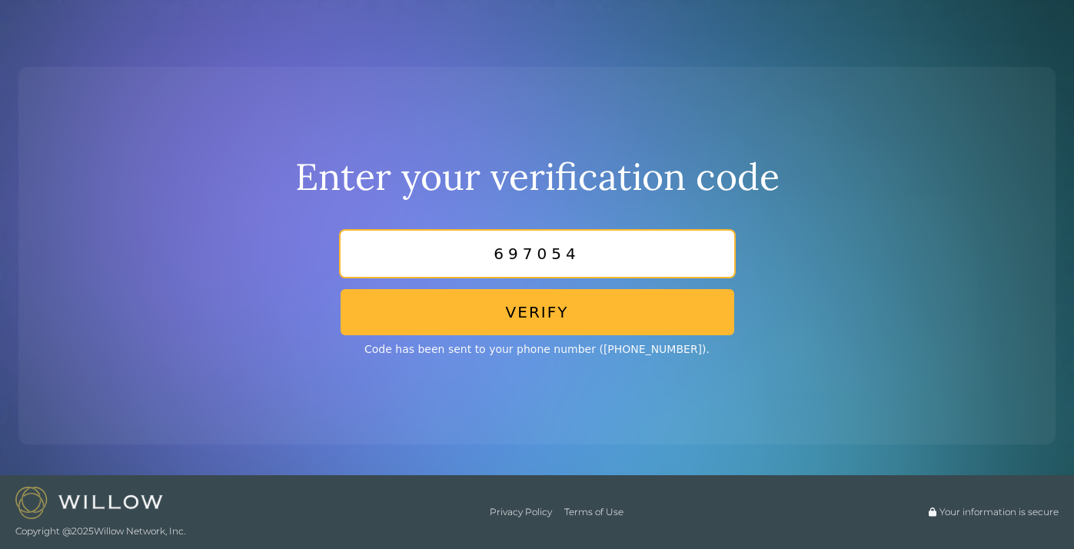
type input "697054"
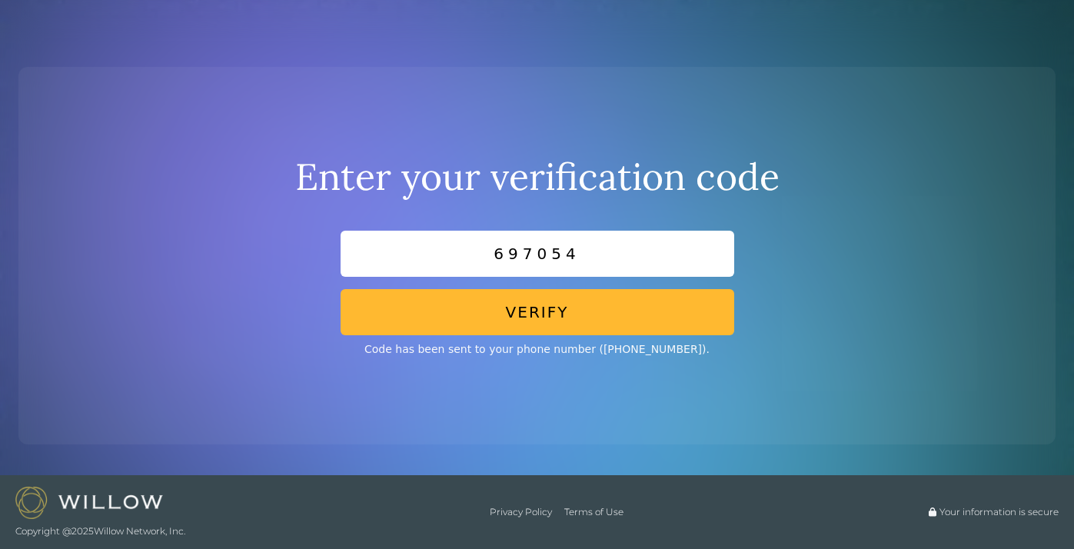
click at [568, 324] on button "Verify" at bounding box center [536, 312] width 393 height 46
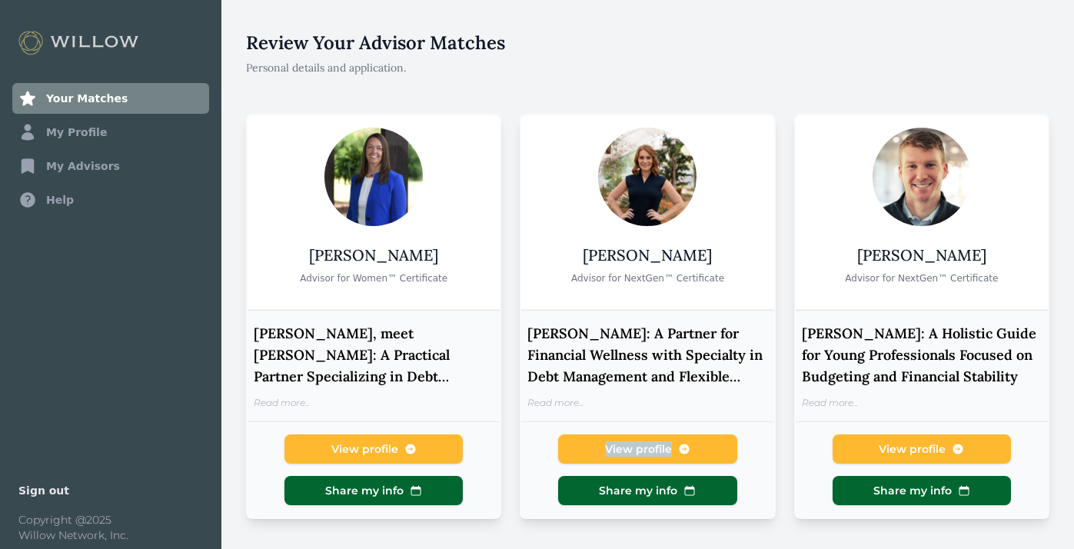
click at [124, 129] on link "My Profile" at bounding box center [110, 132] width 197 height 31
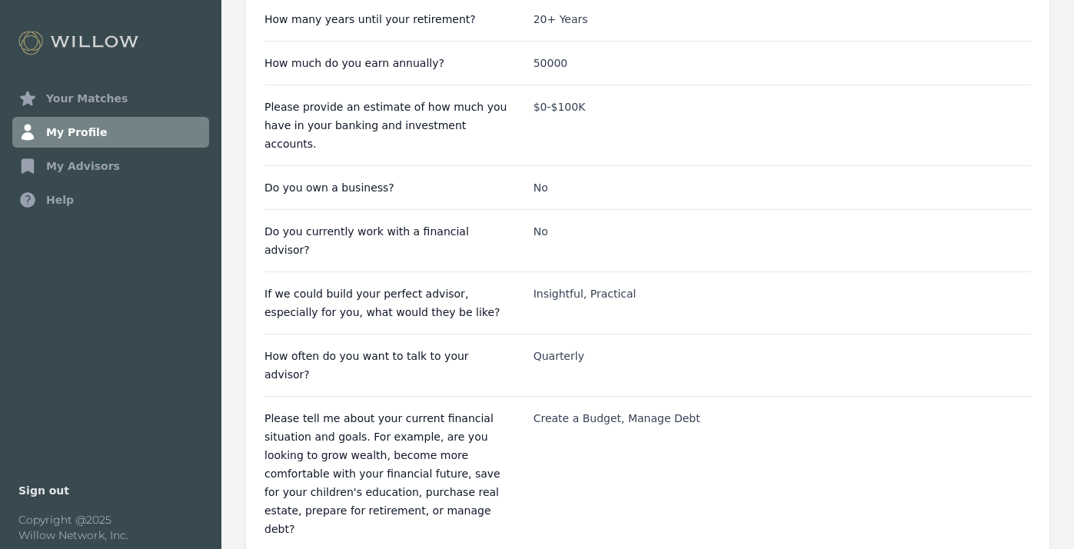
scroll to position [111, 0]
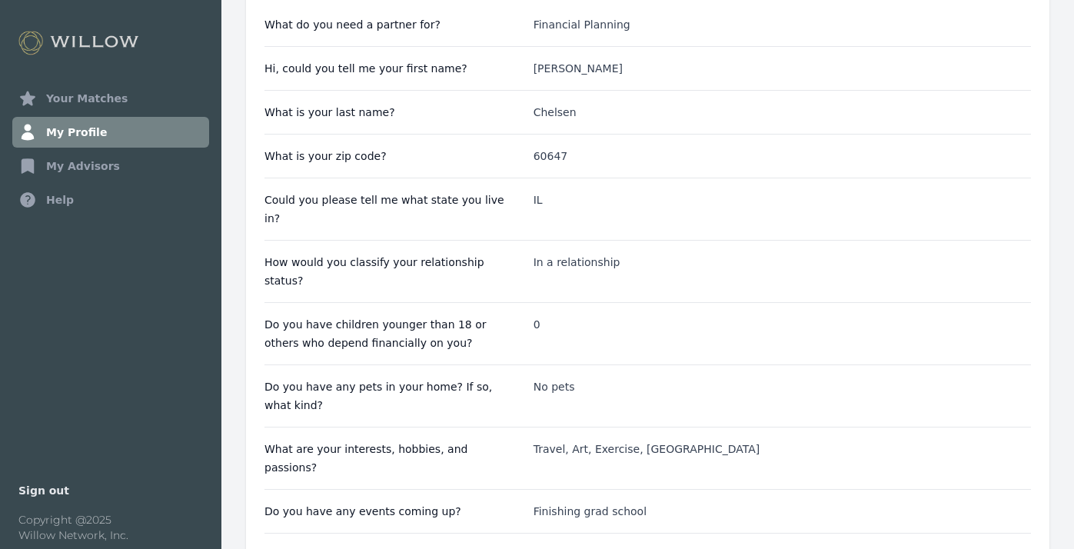
click at [155, 164] on link "My Advisors" at bounding box center [110, 166] width 197 height 31
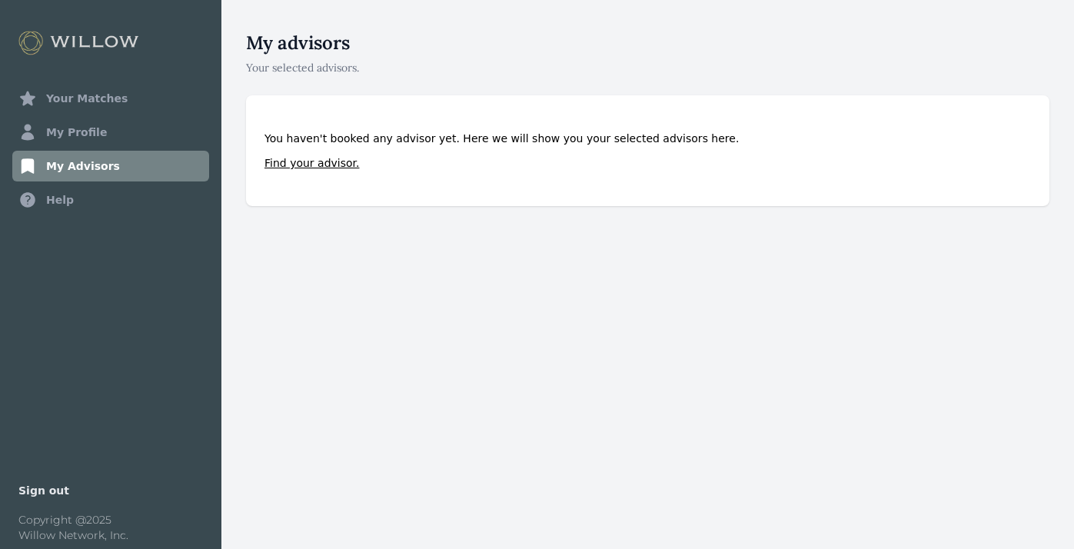
click at [136, 104] on link "Your Matches" at bounding box center [110, 98] width 197 height 31
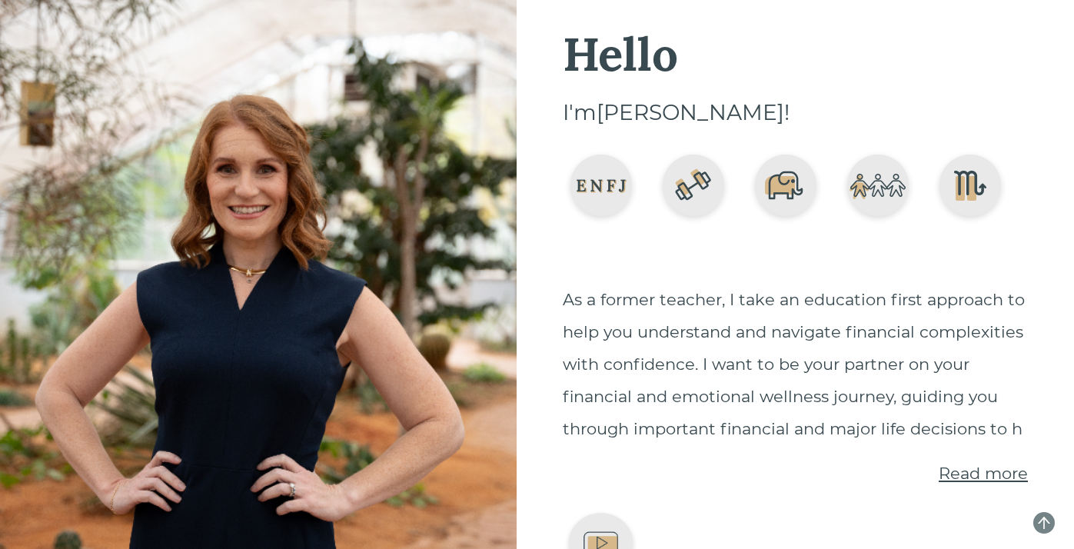
scroll to position [59, 0]
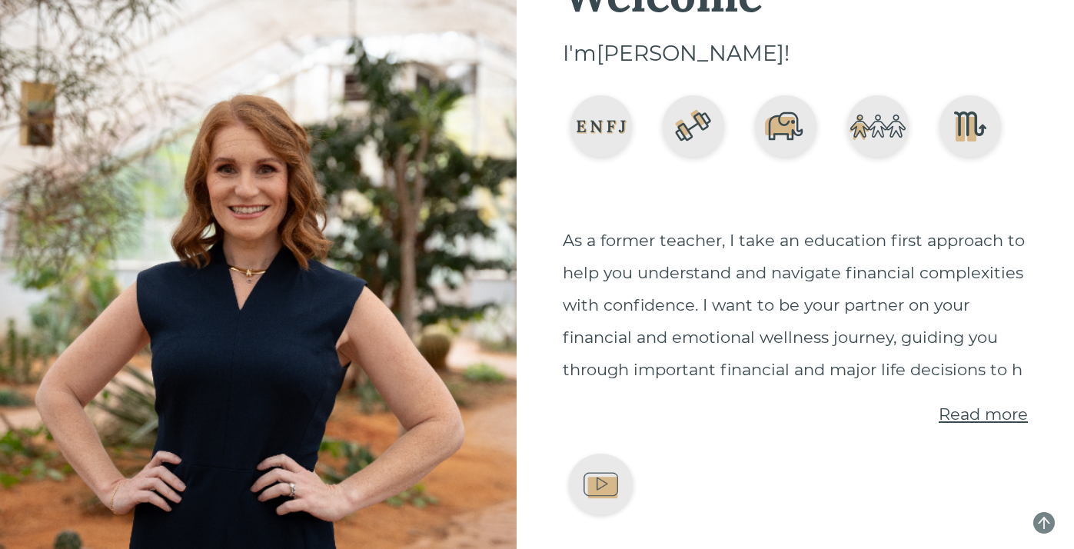
click at [997, 413] on span "Read more" at bounding box center [982, 413] width 89 height 19
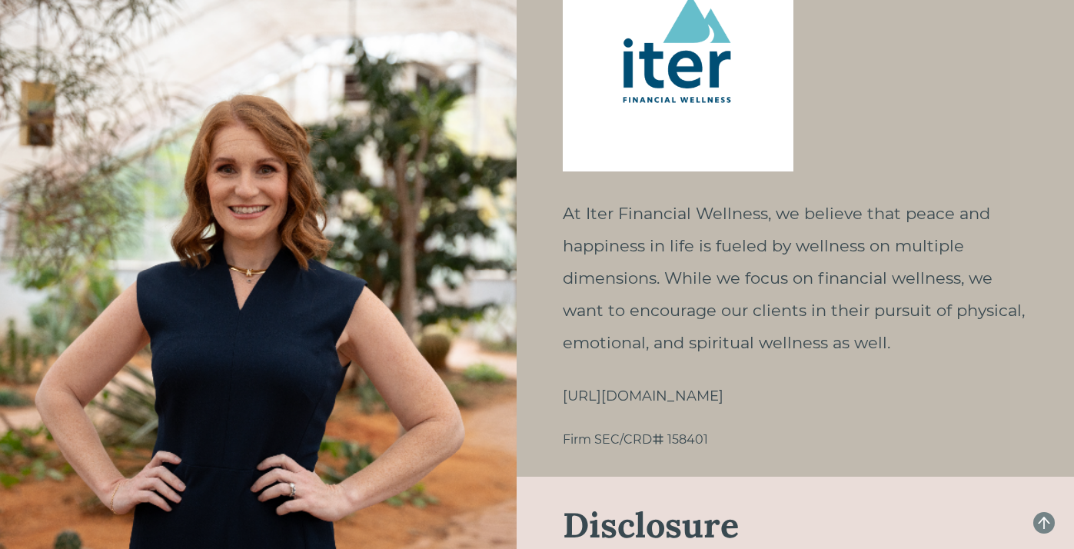
scroll to position [1991, 0]
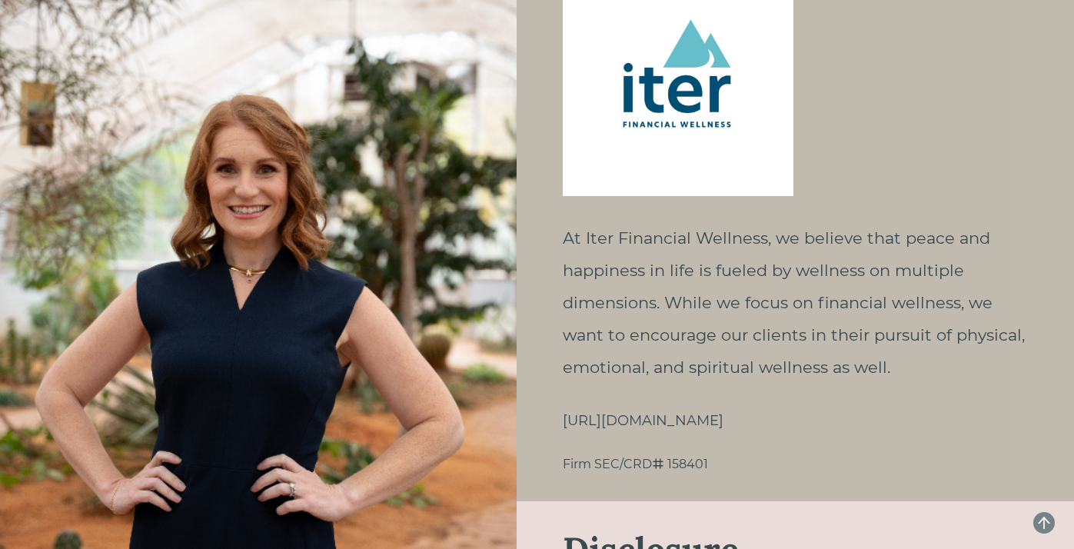
drag, startPoint x: 563, startPoint y: 419, endPoint x: 831, endPoint y: 418, distance: 269.0
click at [831, 418] on div "https://www.iterfinancialwellness.com/" at bounding box center [795, 421] width 465 height 28
copy div "https://www.iterfinancialwellness.com/"
